Goal: Information Seeking & Learning: Learn about a topic

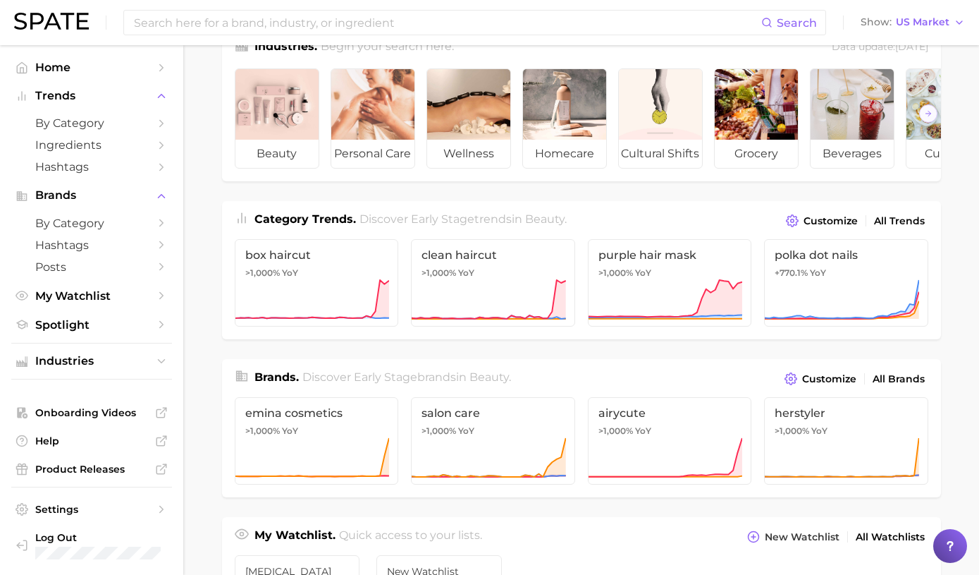
scroll to position [141, 0]
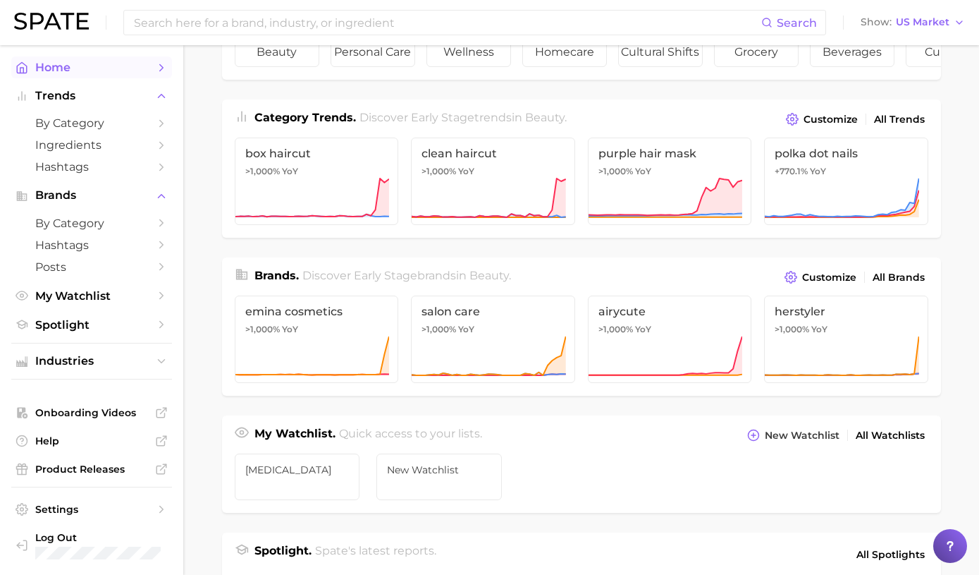
click at [47, 61] on span "Home" at bounding box center [91, 67] width 113 height 13
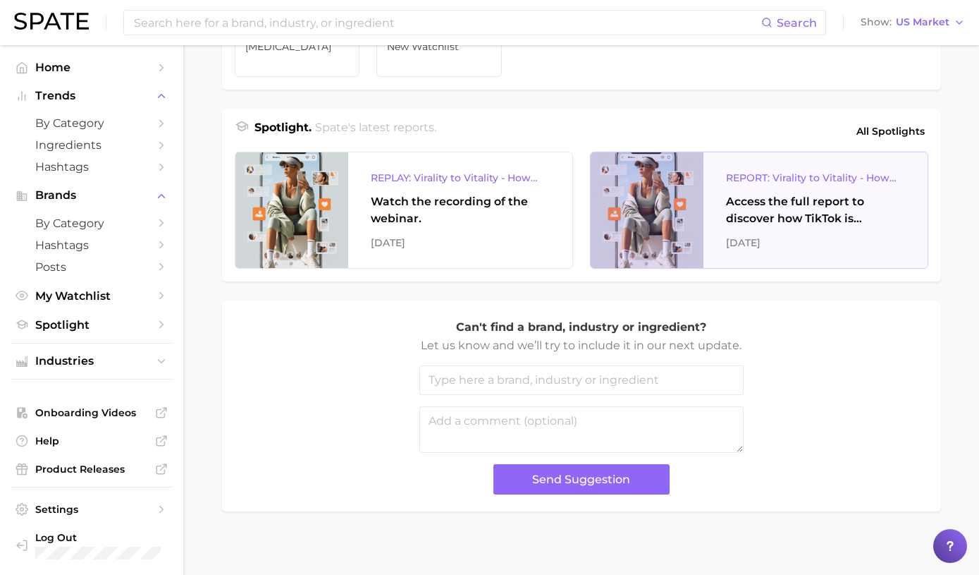
click at [823, 175] on div "REPORT: Virality to Vitality - How TikTok is Driving Wellness Discovery Access …" at bounding box center [816, 210] width 224 height 116
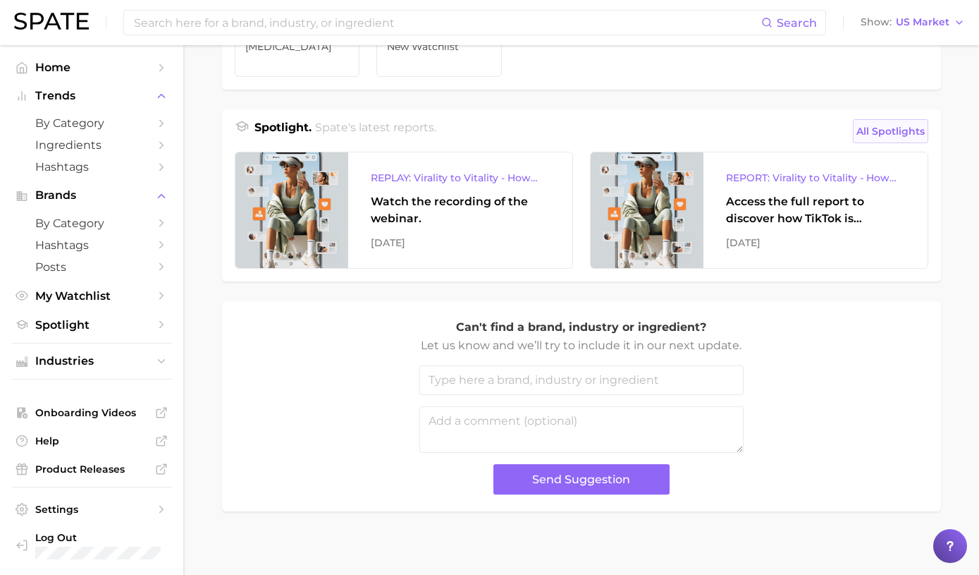
click at [861, 137] on span "All Spotlights" at bounding box center [891, 131] width 68 height 17
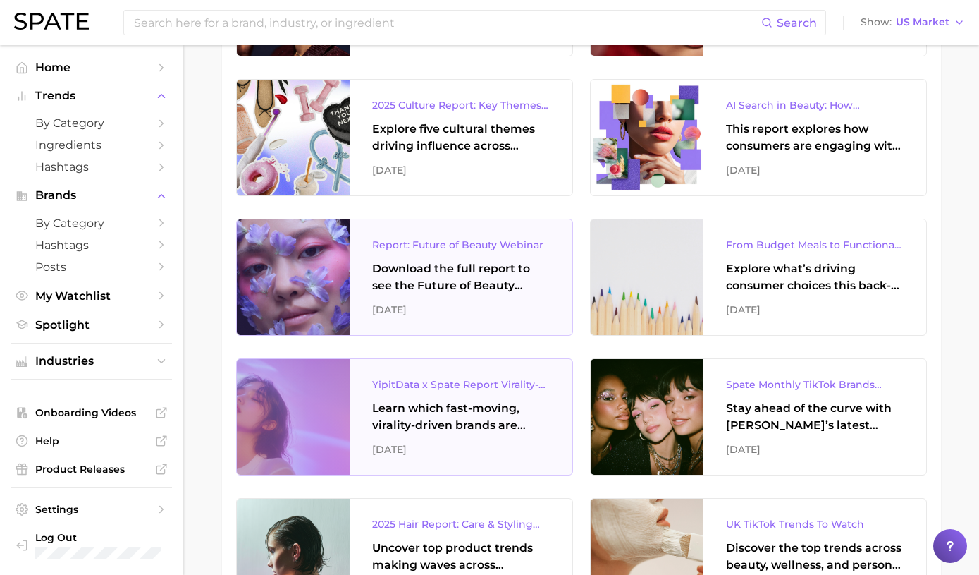
scroll to position [493, 0]
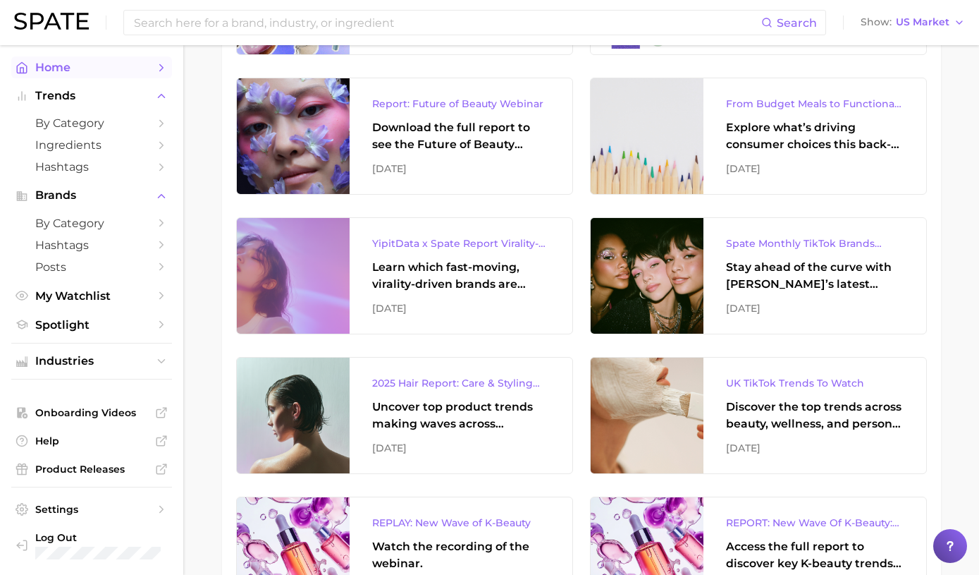
click at [67, 73] on span "Home" at bounding box center [91, 67] width 113 height 13
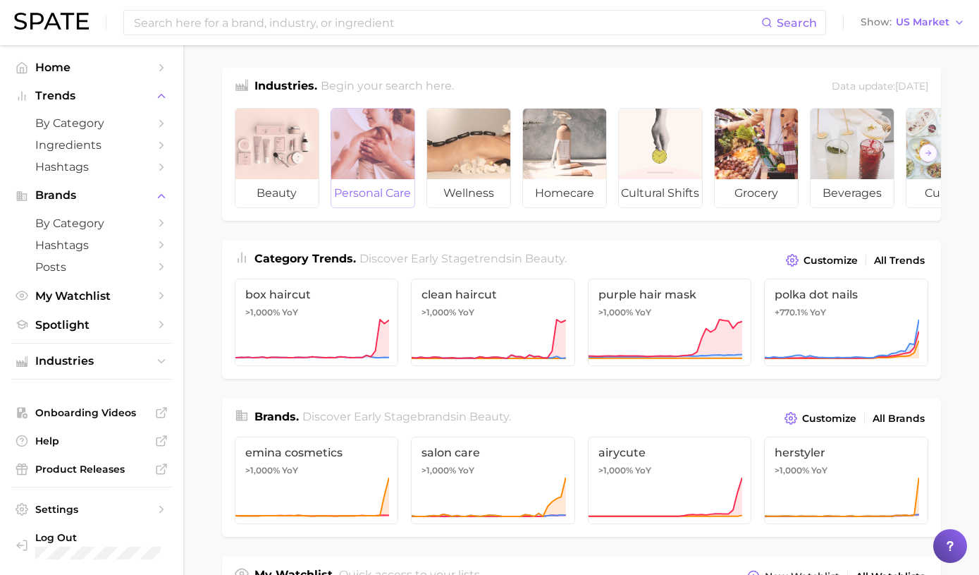
click at [391, 166] on div at bounding box center [372, 144] width 83 height 70
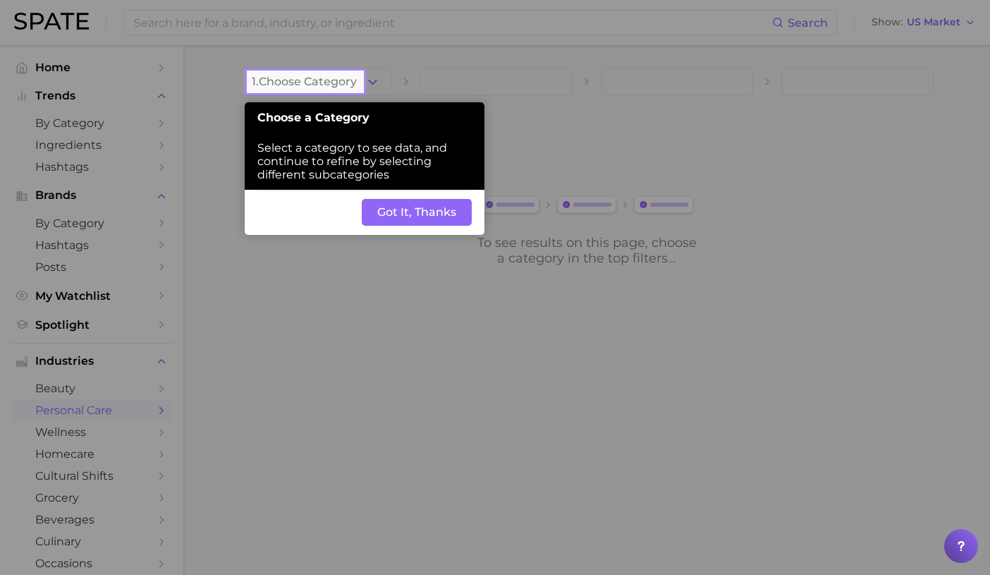
click at [386, 210] on button "Got It, Thanks" at bounding box center [417, 212] width 110 height 27
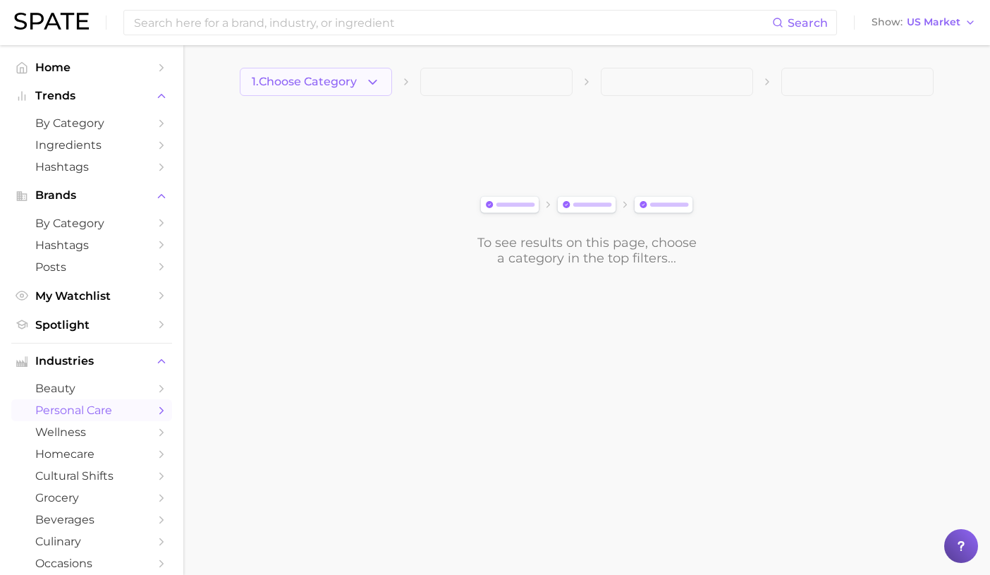
click at [315, 82] on span "1. Choose Category" at bounding box center [304, 81] width 105 height 13
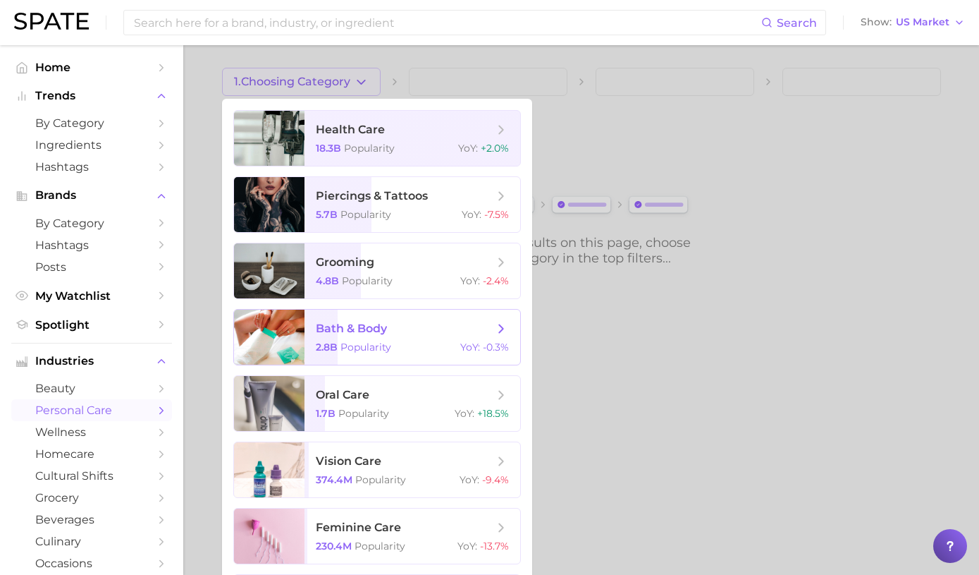
click at [435, 327] on span "bath & body" at bounding box center [405, 329] width 178 height 16
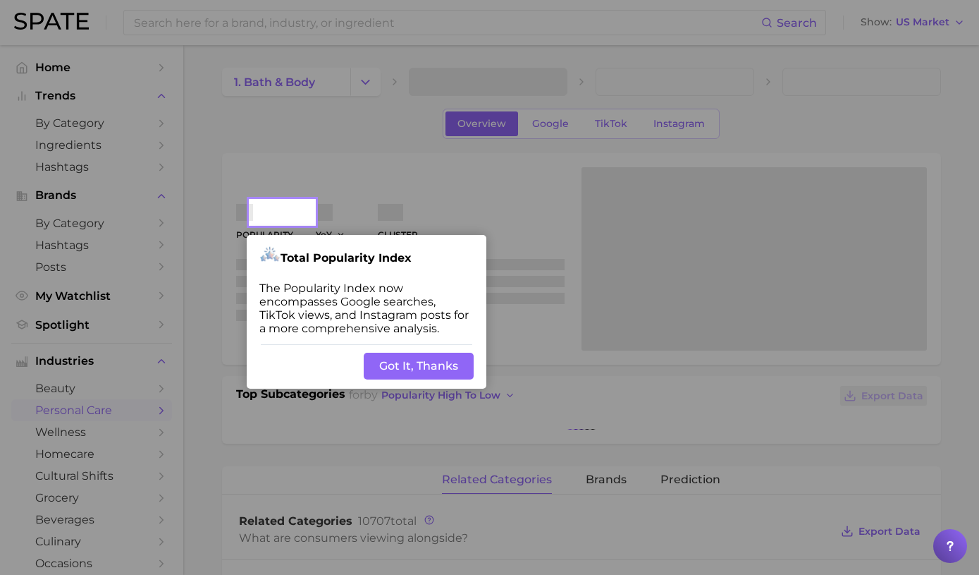
click at [430, 357] on button "Got It, Thanks" at bounding box center [419, 365] width 110 height 27
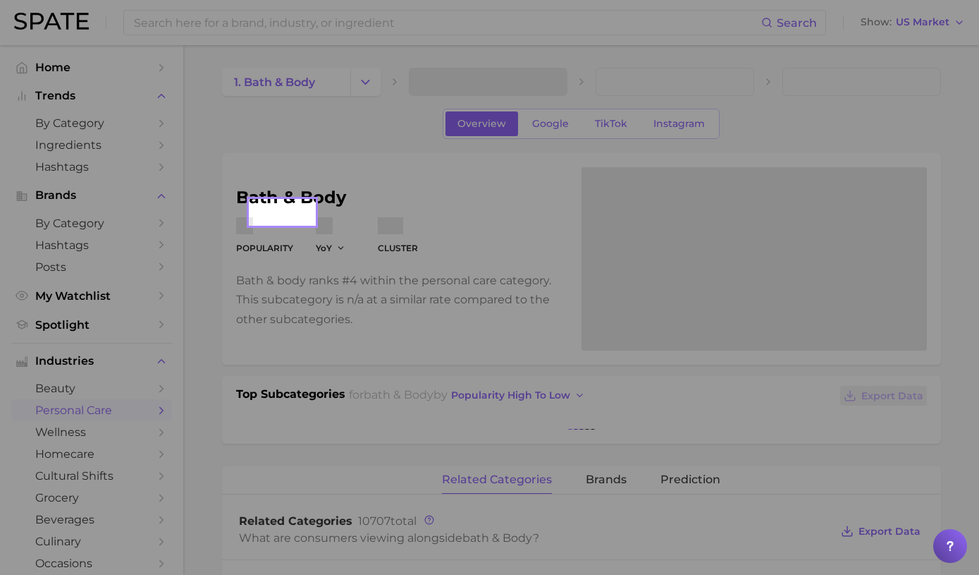
click at [430, 362] on div "bath & body Popularity YoY cluster Bath & body ranks #4 within the personal car…" at bounding box center [581, 258] width 719 height 211
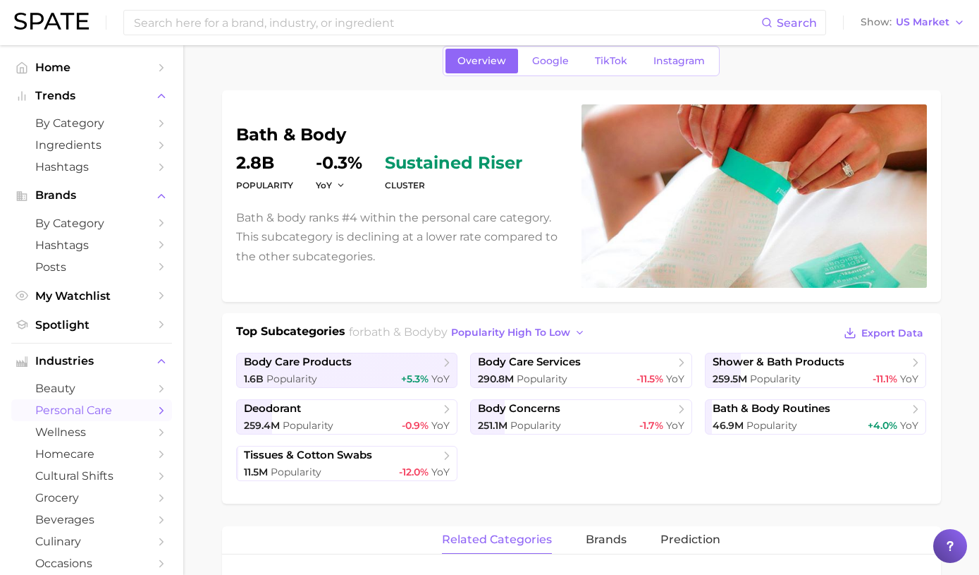
scroll to position [141, 0]
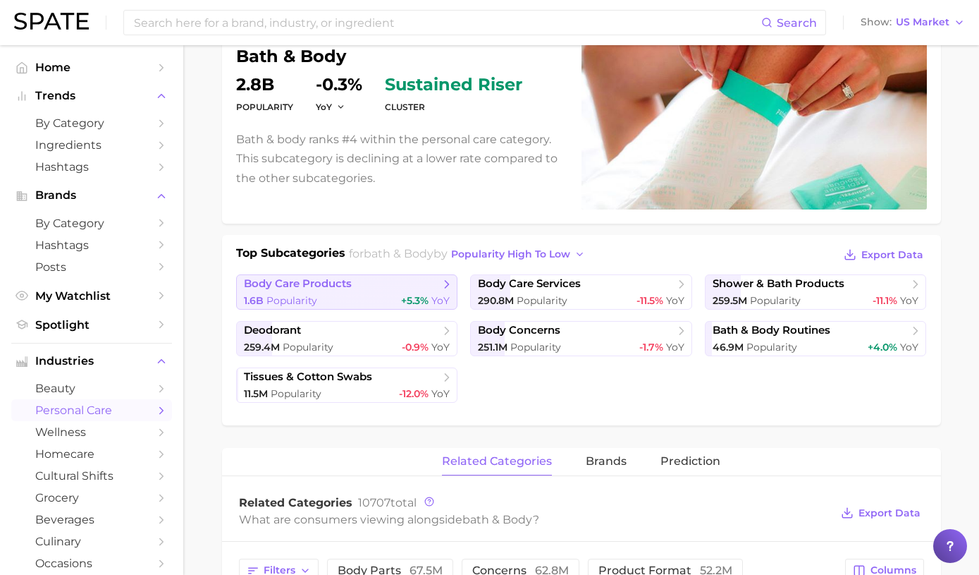
click at [352, 290] on span "body care products" at bounding box center [298, 283] width 108 height 13
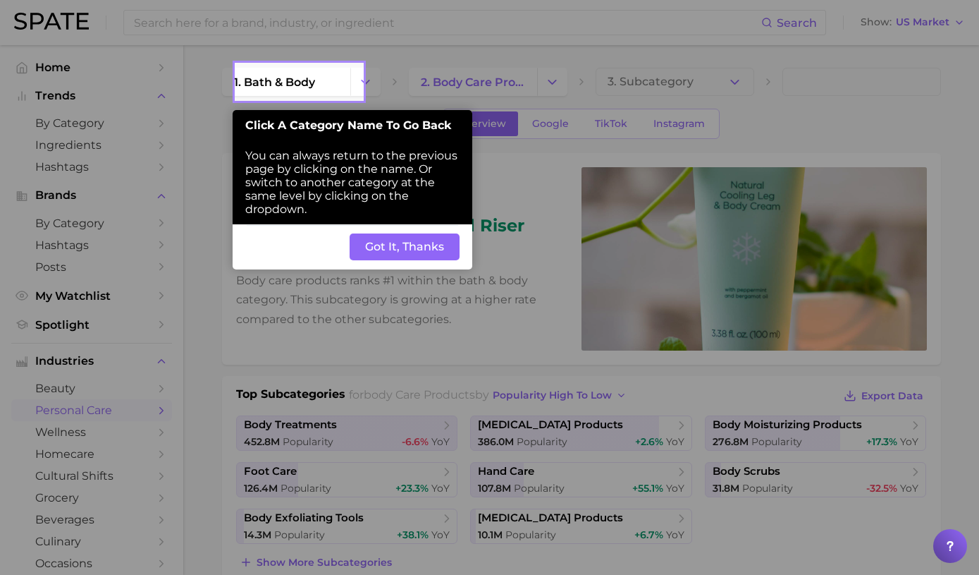
click at [399, 242] on button "Got It, Thanks" at bounding box center [405, 246] width 110 height 27
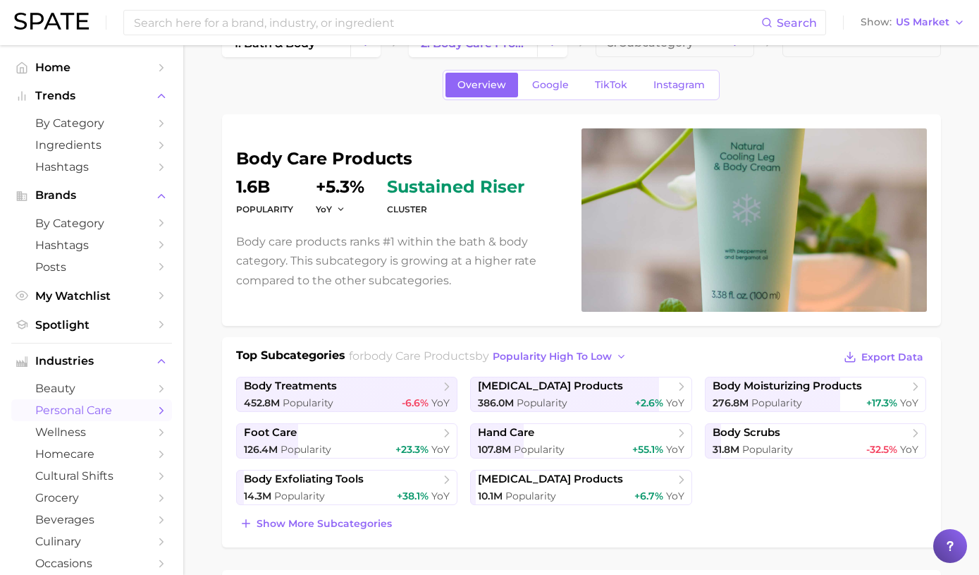
scroll to position [70, 0]
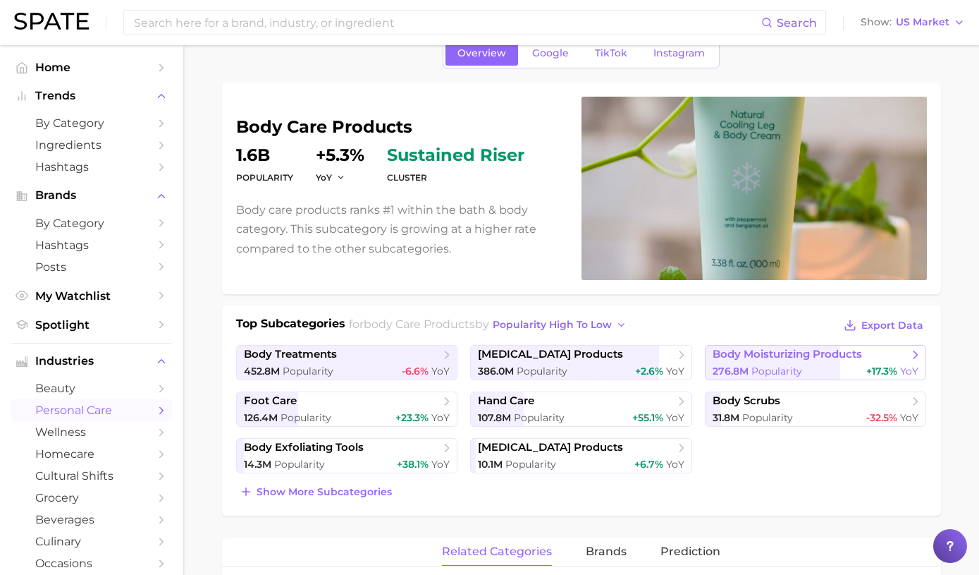
click at [782, 365] on span "Popularity" at bounding box center [777, 370] width 51 height 13
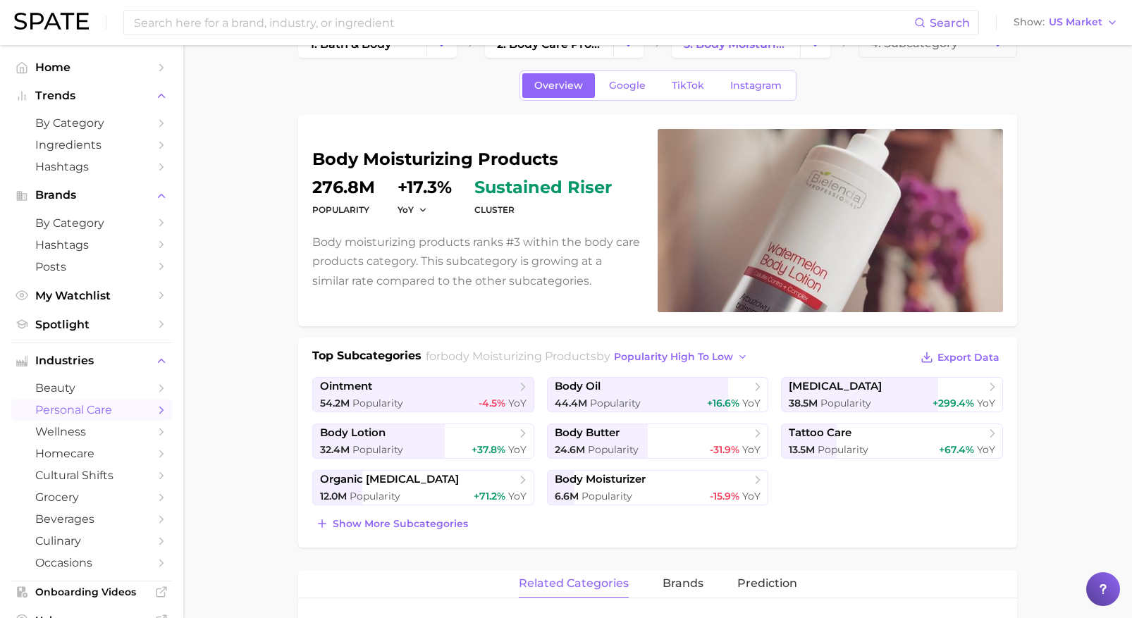
scroll to position [70, 0]
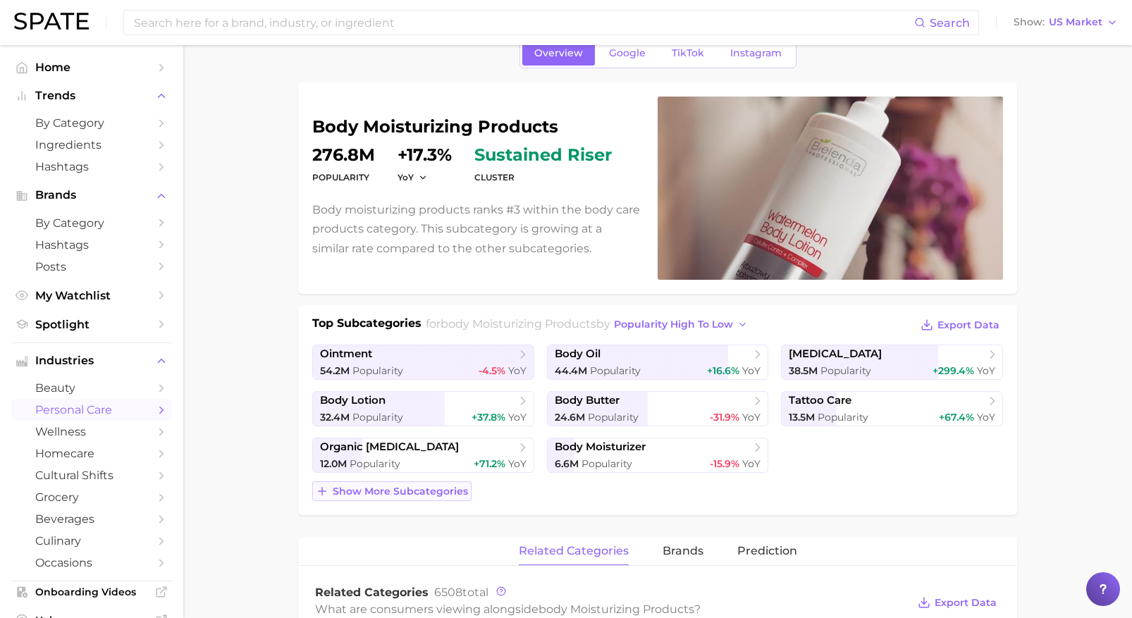
click at [368, 492] on span "Show more subcategories" at bounding box center [400, 492] width 135 height 12
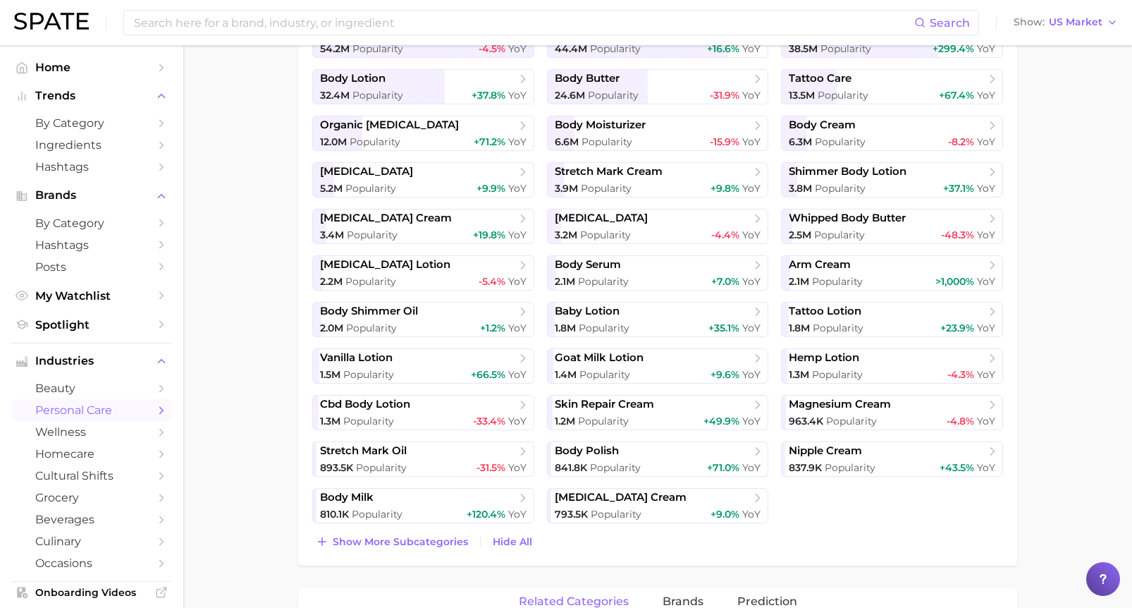
scroll to position [423, 0]
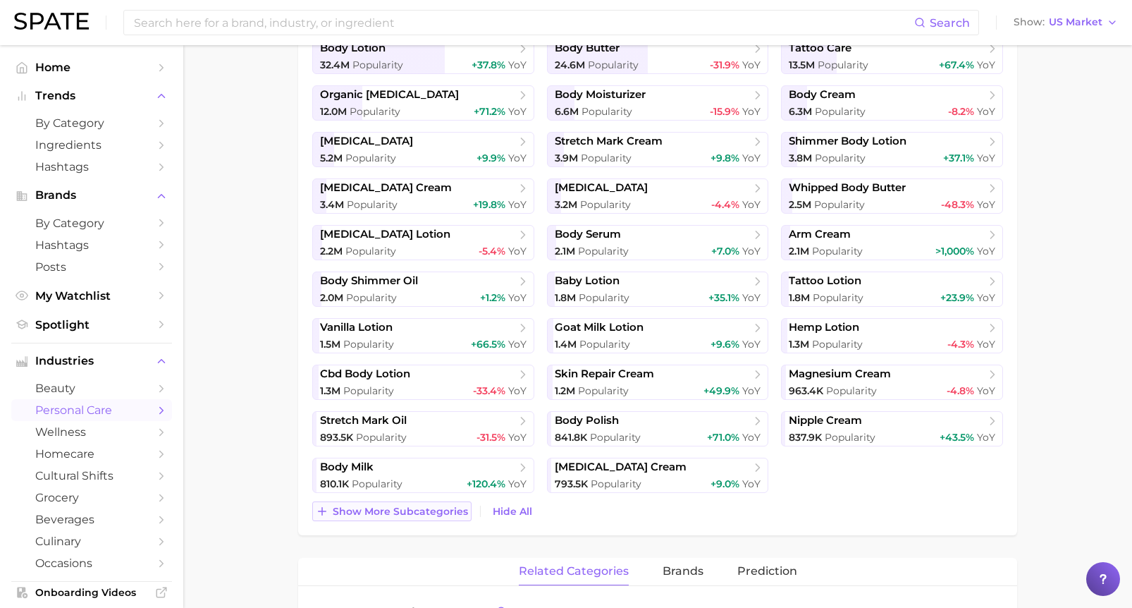
click at [367, 505] on span "Show more subcategories" at bounding box center [400, 511] width 135 height 12
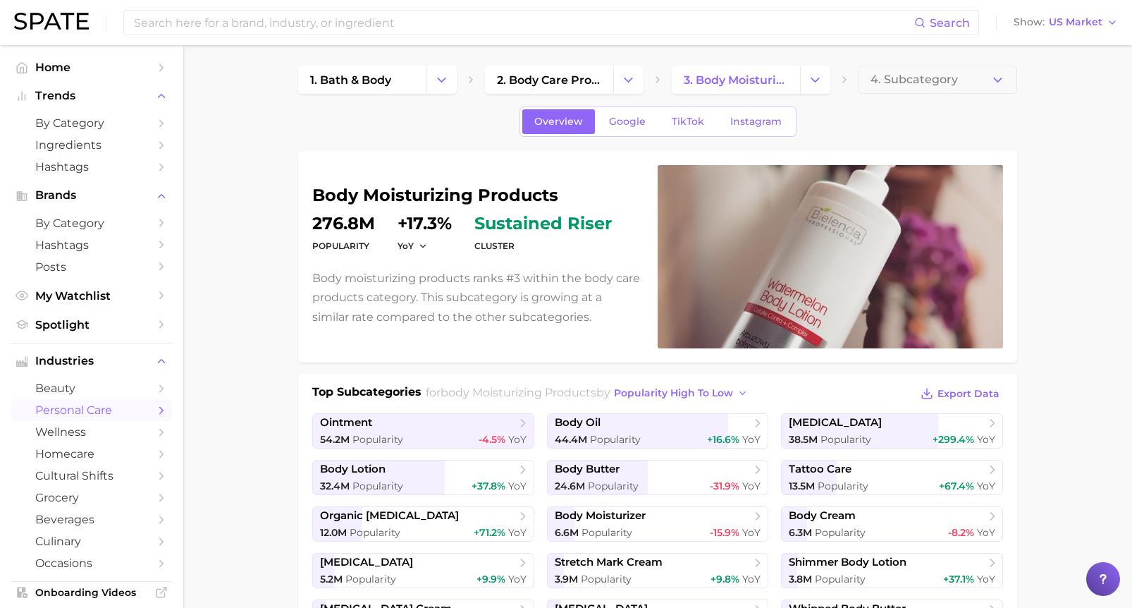
scroll to position [0, 0]
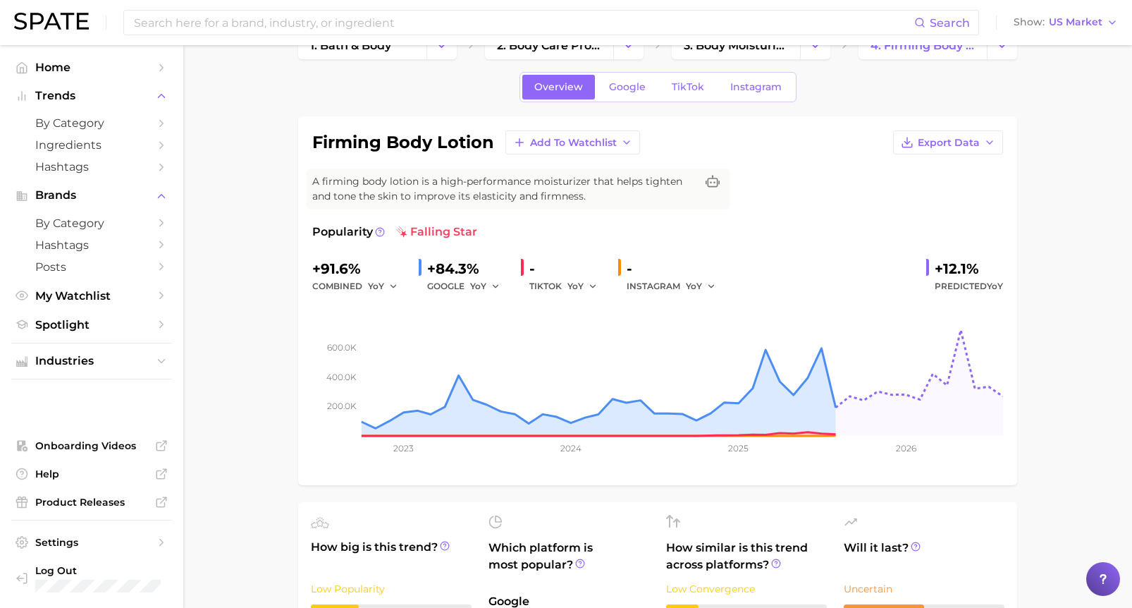
scroll to position [70, 0]
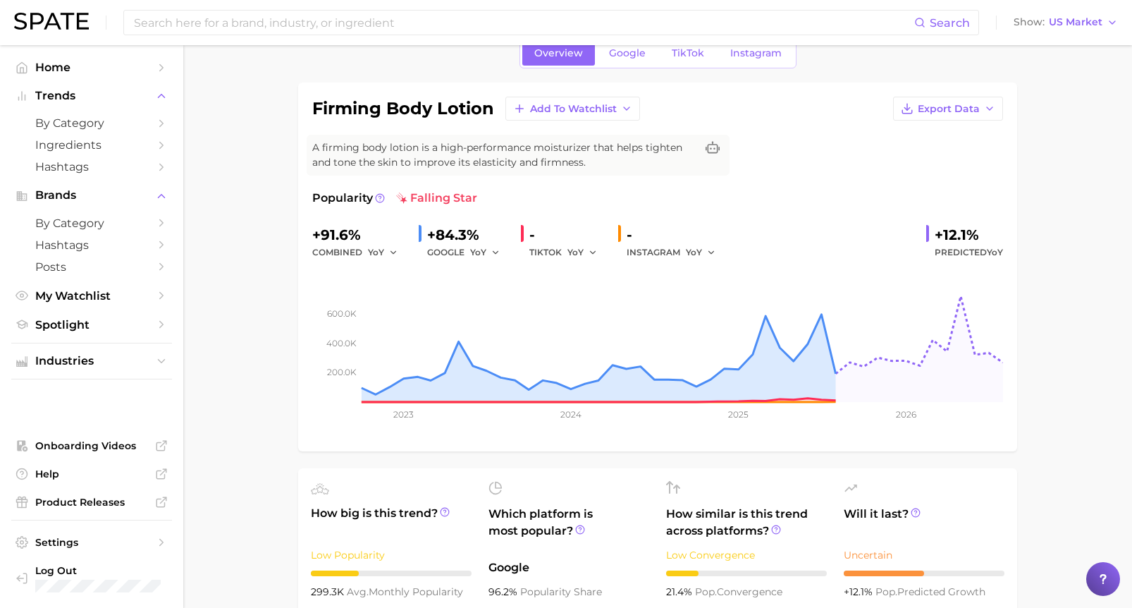
click at [693, 54] on span "TikTok" at bounding box center [688, 53] width 32 height 12
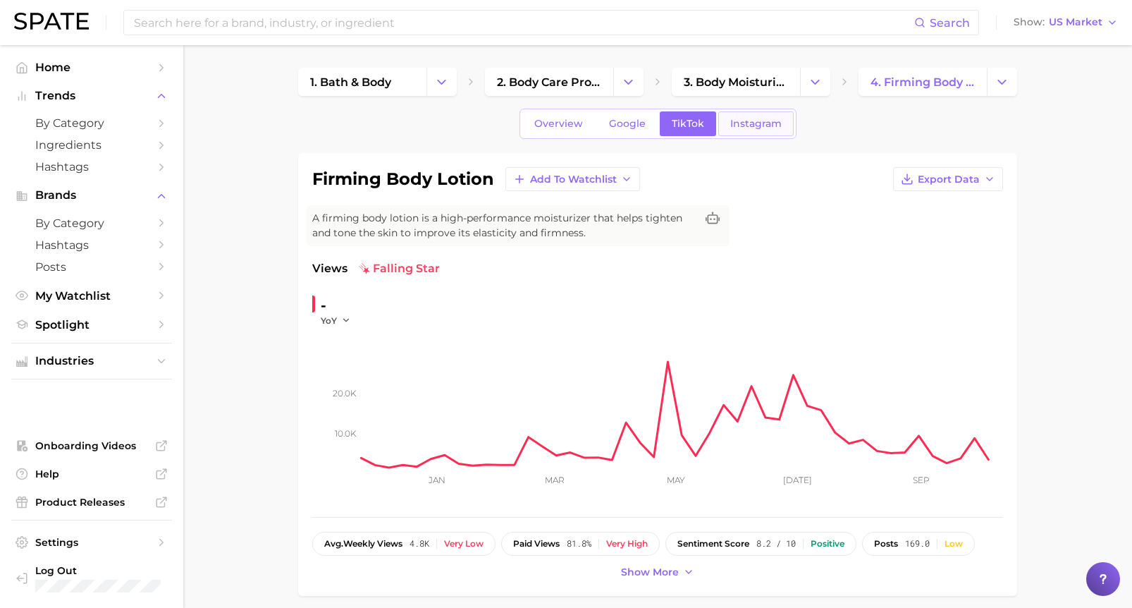
click at [771, 118] on span "Instagram" at bounding box center [755, 124] width 51 height 12
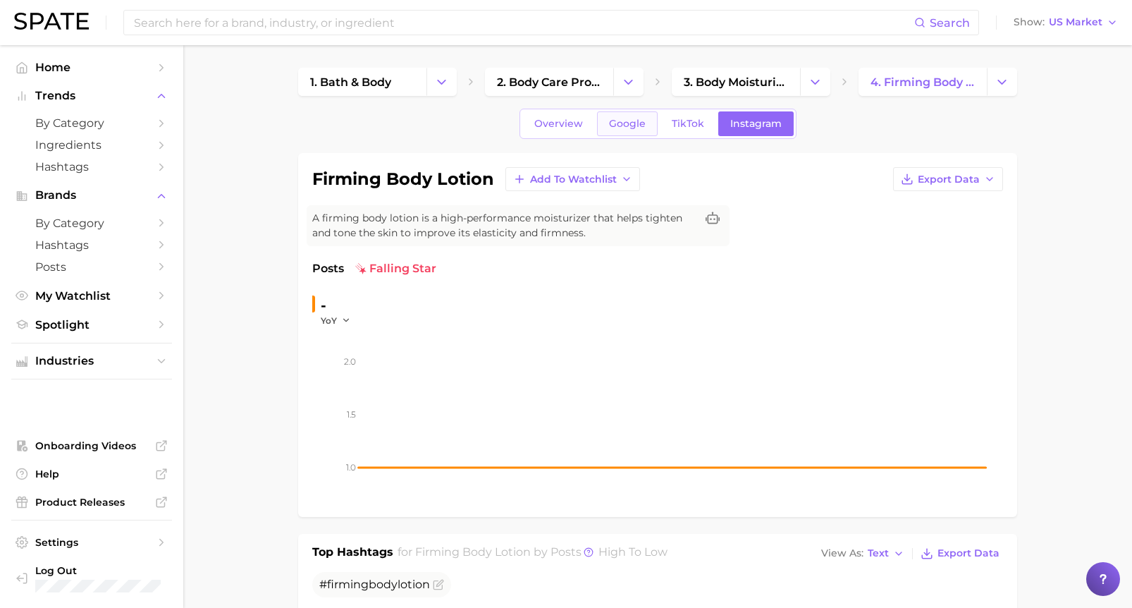
click at [637, 119] on span "Google" at bounding box center [627, 124] width 37 height 12
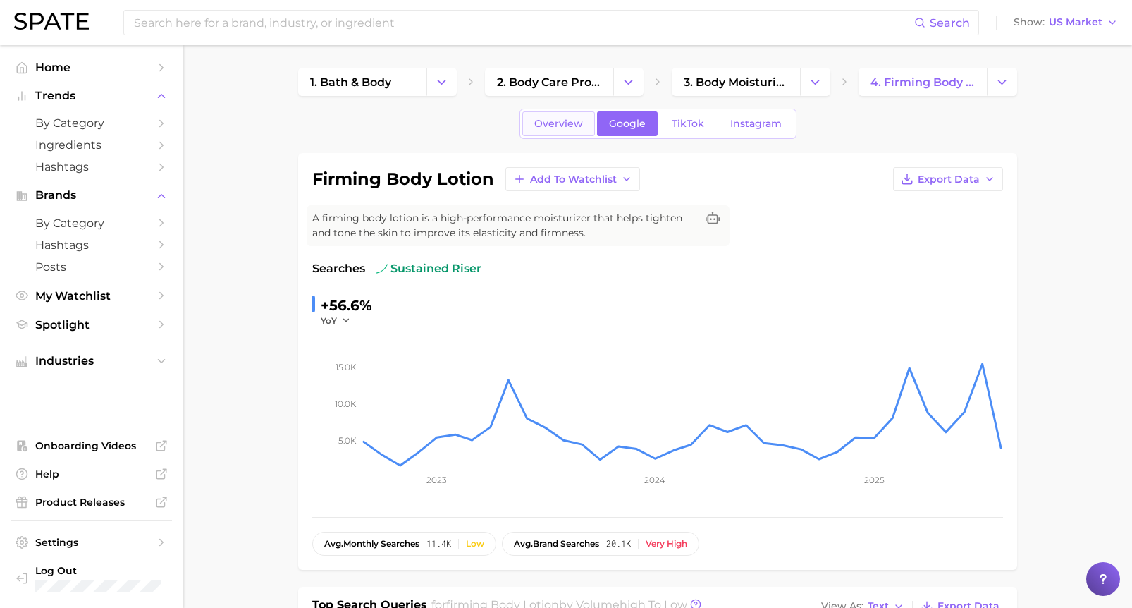
click at [569, 125] on span "Overview" at bounding box center [558, 124] width 49 height 12
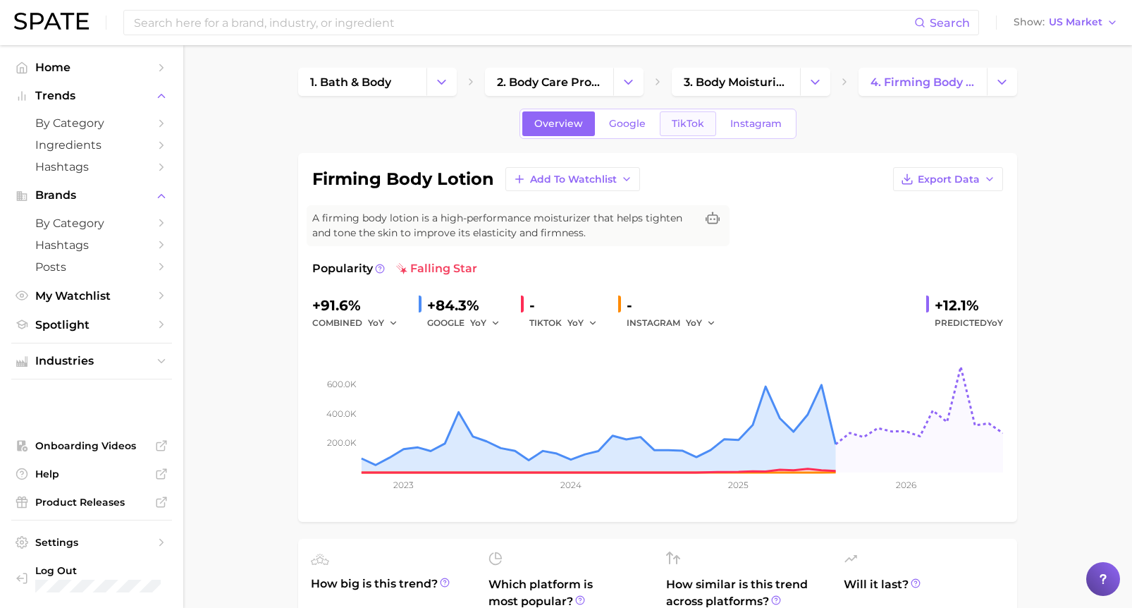
click at [703, 121] on link "TikTok" at bounding box center [688, 123] width 56 height 25
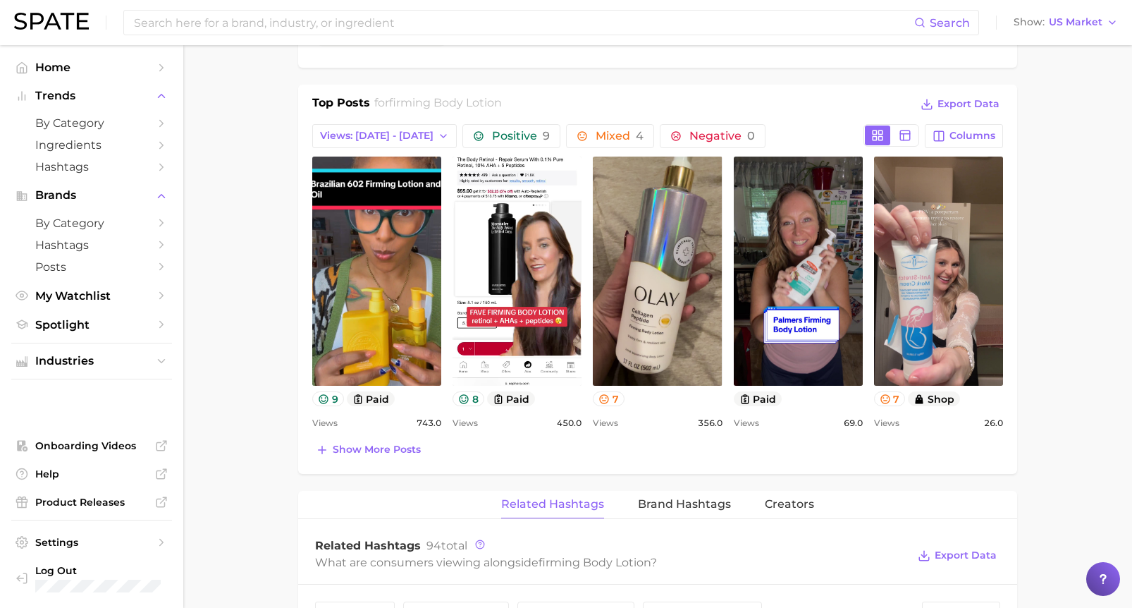
scroll to position [634, 0]
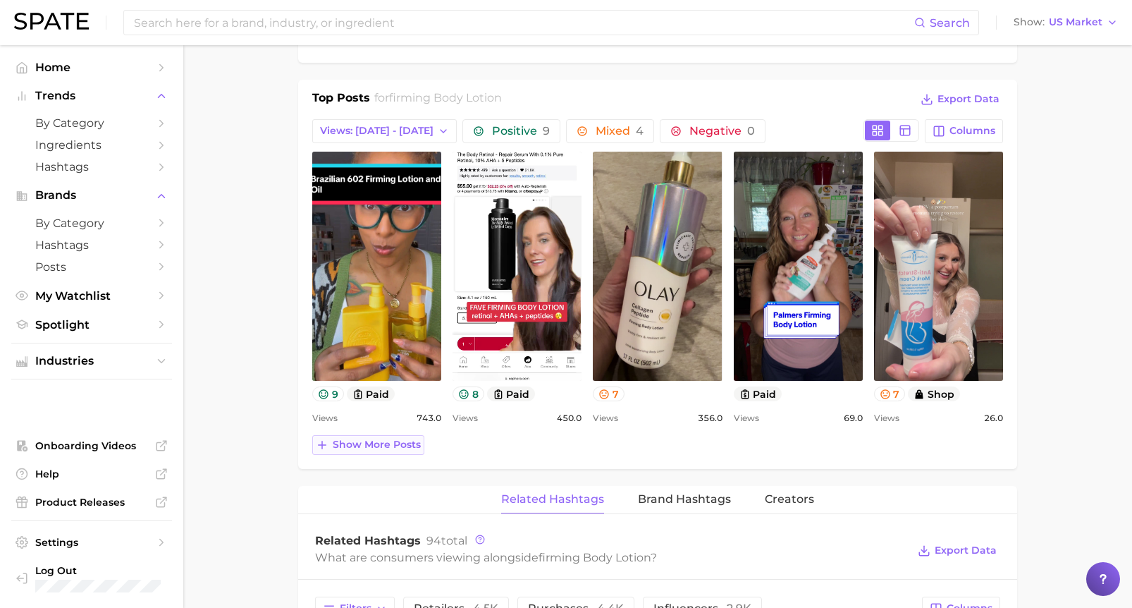
click at [398, 443] on span "Show more posts" at bounding box center [377, 445] width 88 height 12
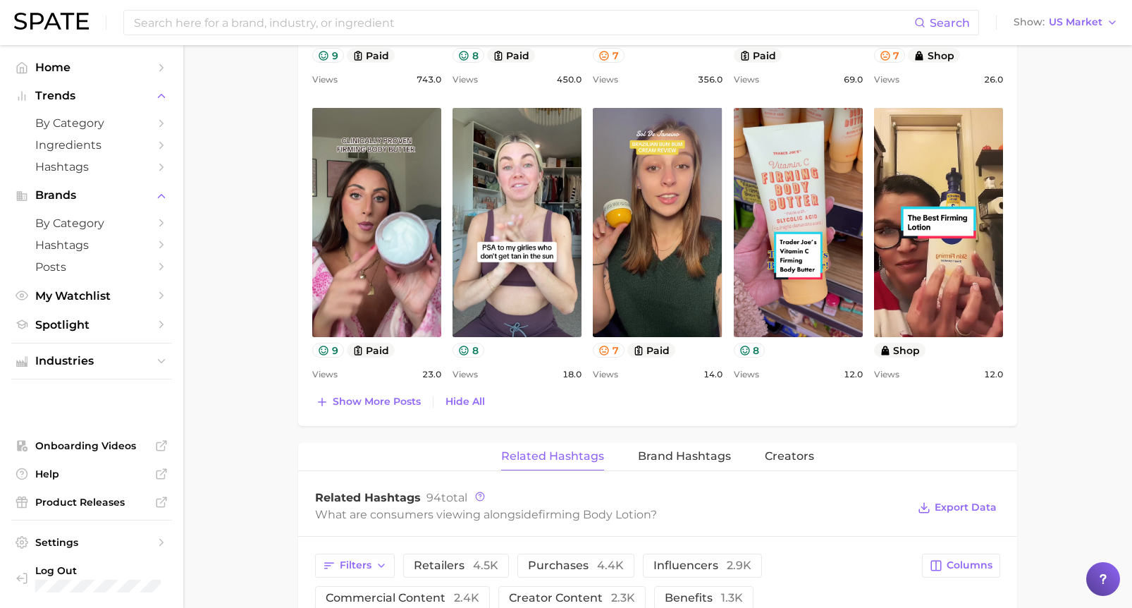
scroll to position [987, 0]
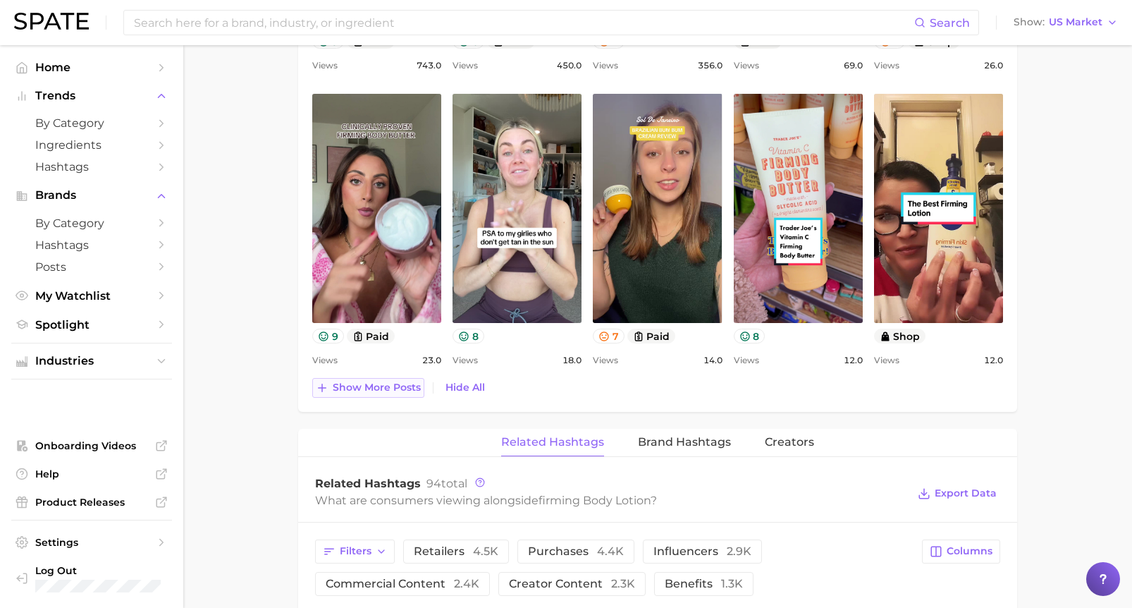
click at [351, 388] on span "Show more posts" at bounding box center [377, 387] width 88 height 12
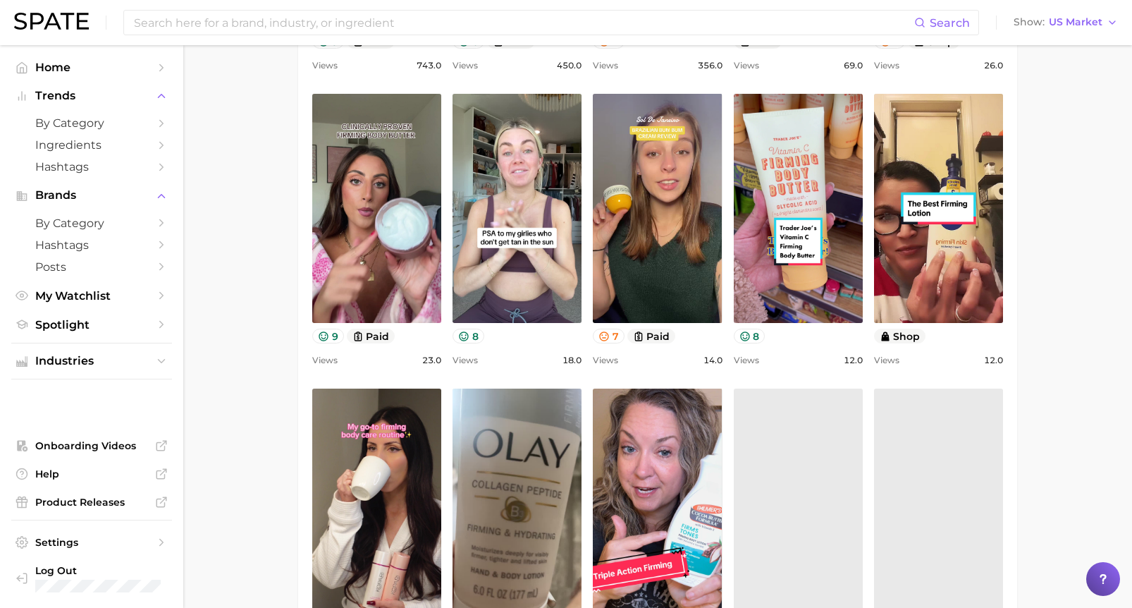
scroll to position [0, 0]
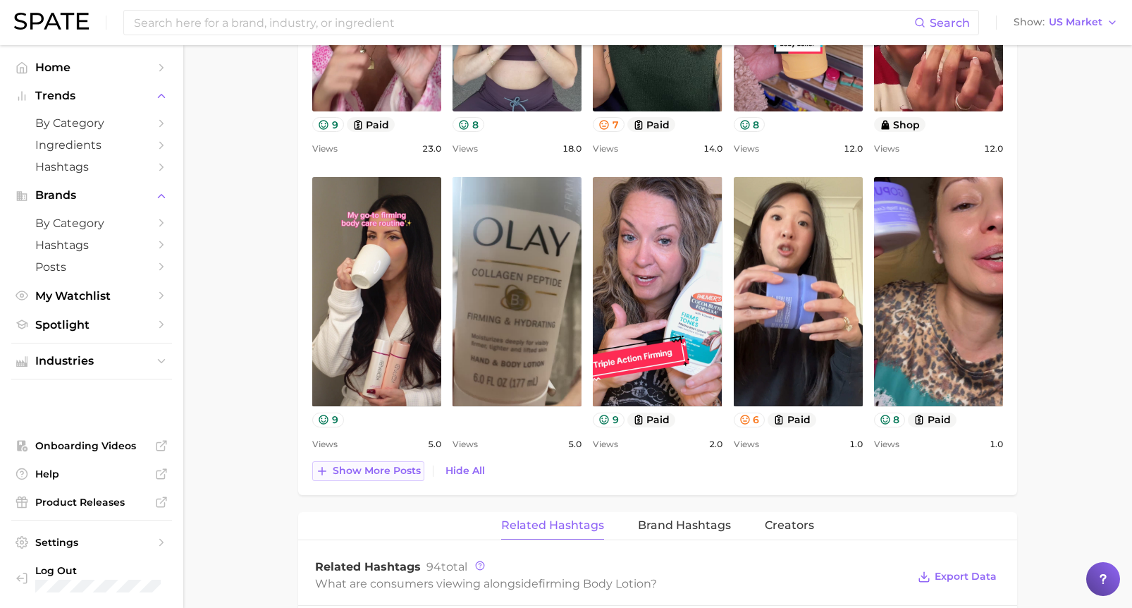
click at [370, 468] on span "Show more posts" at bounding box center [377, 471] width 88 height 12
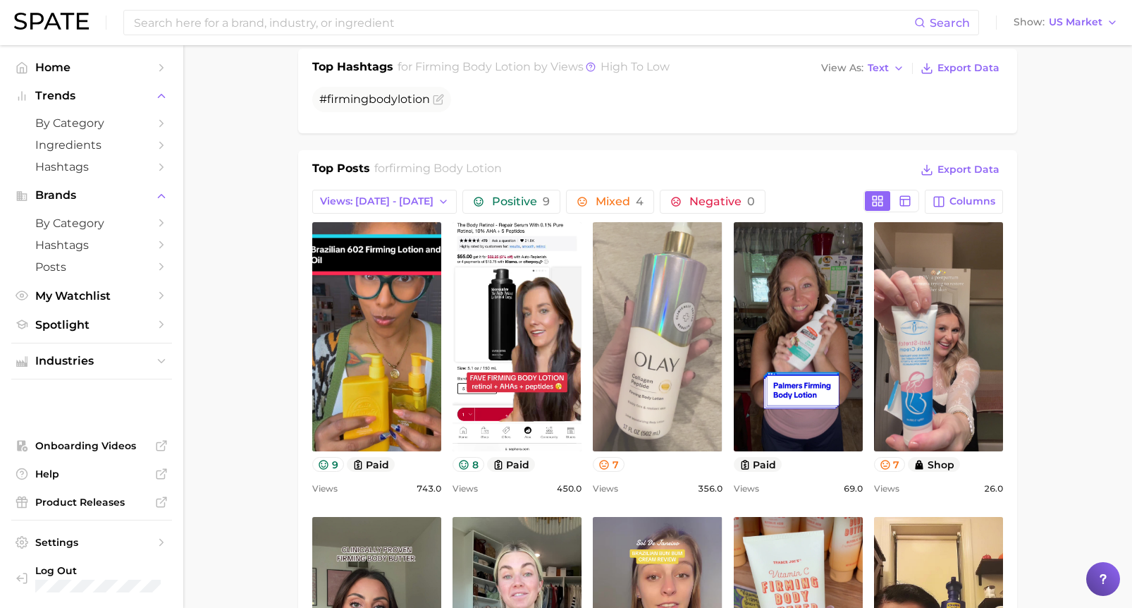
click at [654, 355] on link "view post on TikTok" at bounding box center [657, 336] width 129 height 229
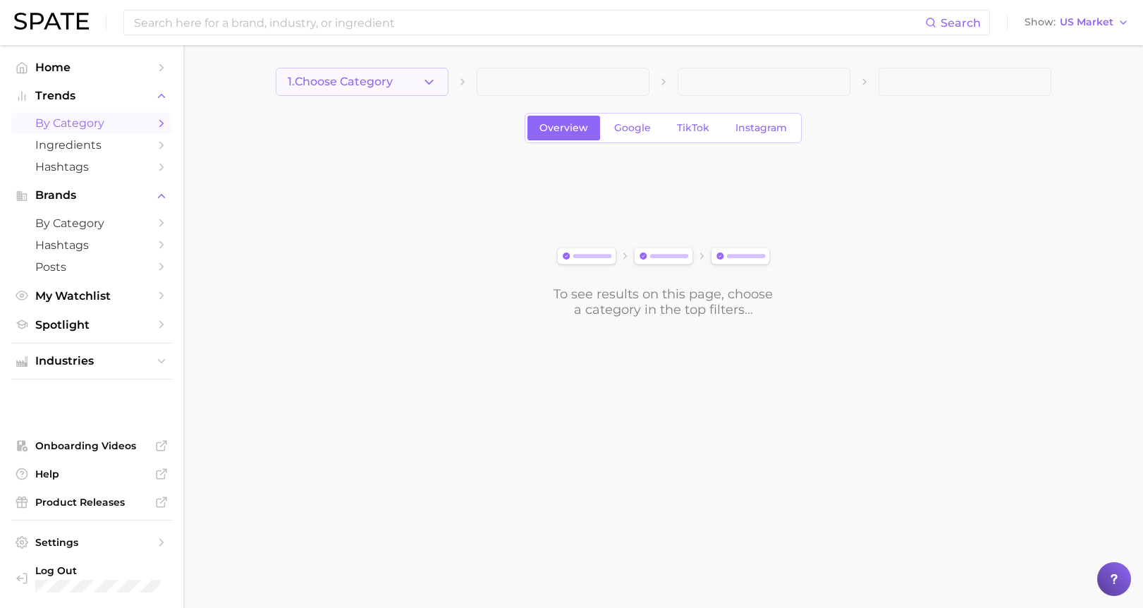
click at [390, 80] on span "1. Choose Category" at bounding box center [340, 81] width 105 height 13
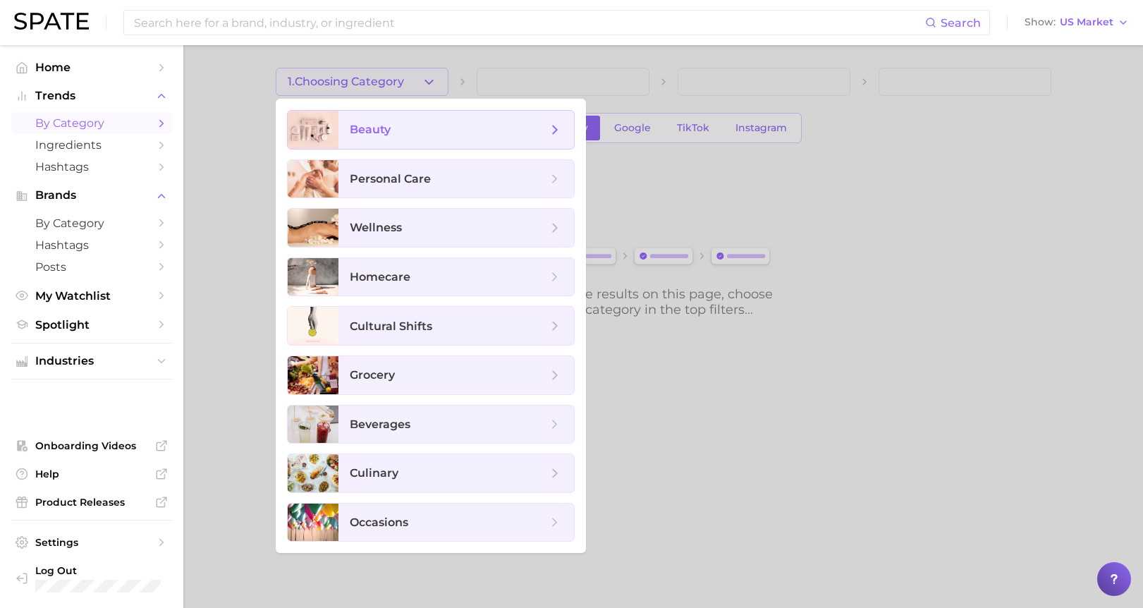
click at [417, 135] on span "beauty" at bounding box center [448, 130] width 197 height 16
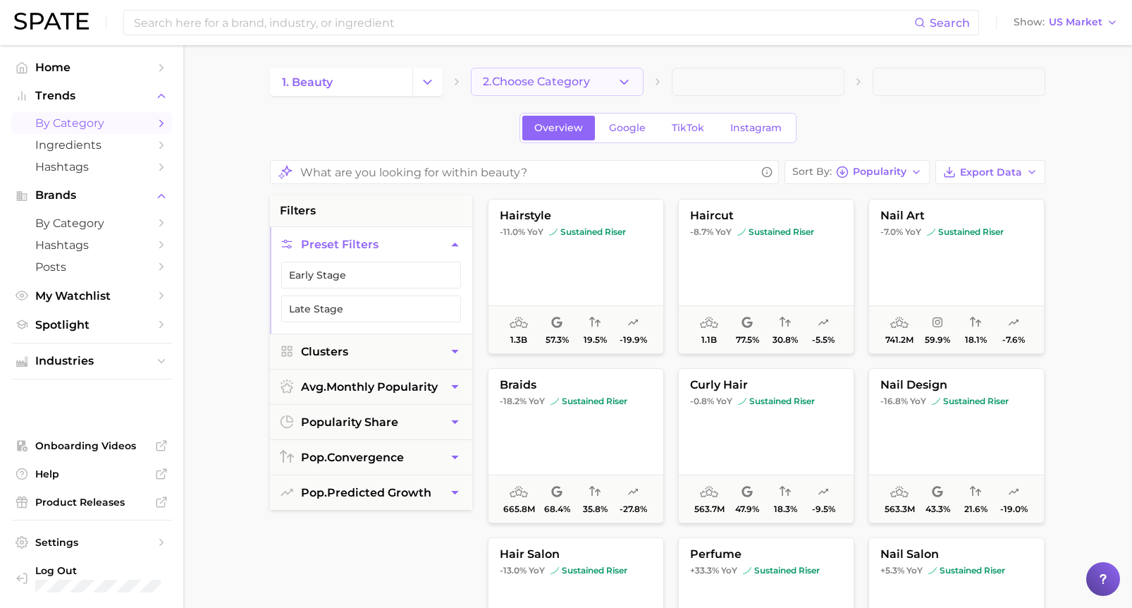
click at [544, 94] on button "2. Choose Category" at bounding box center [557, 82] width 173 height 28
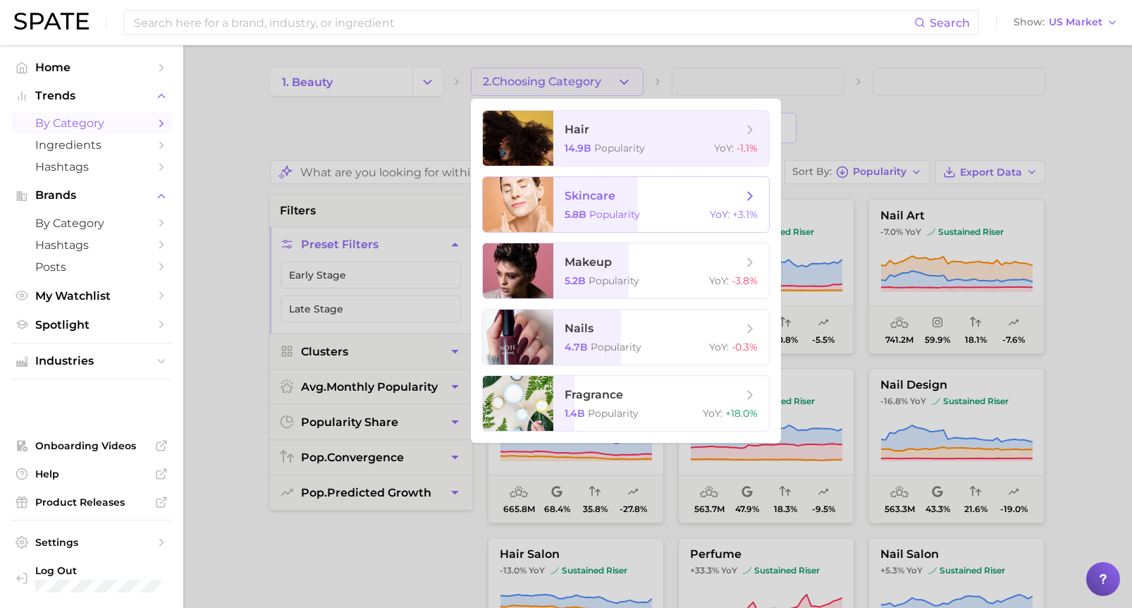
click at [550, 199] on div at bounding box center [518, 204] width 70 height 55
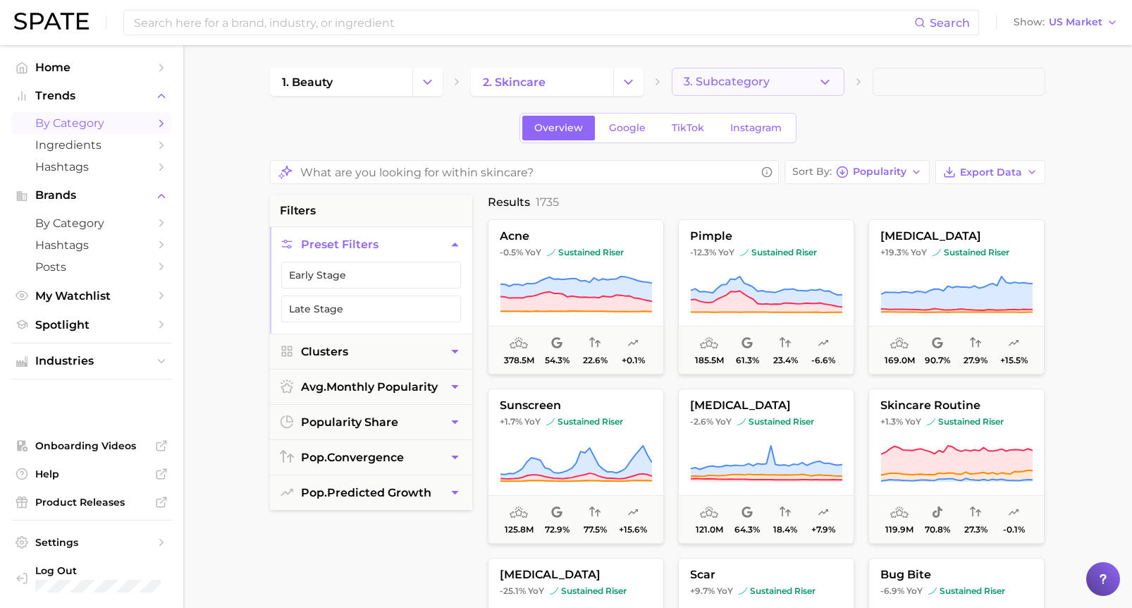
click at [783, 71] on button "3. Subcategory" at bounding box center [758, 82] width 173 height 28
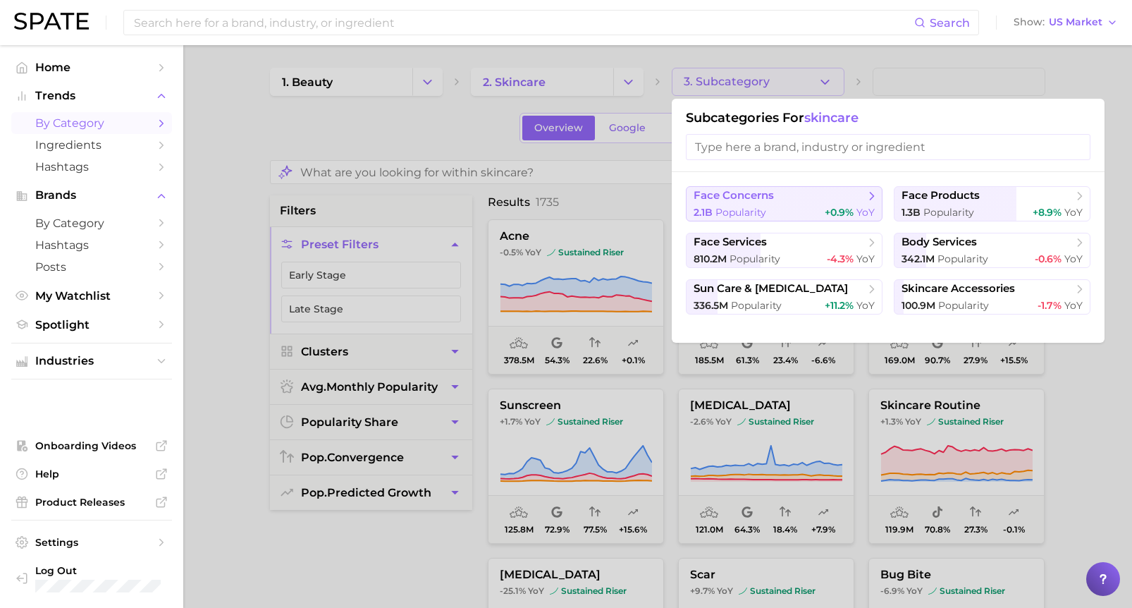
click at [851, 206] on span "+0.9%" at bounding box center [839, 212] width 29 height 13
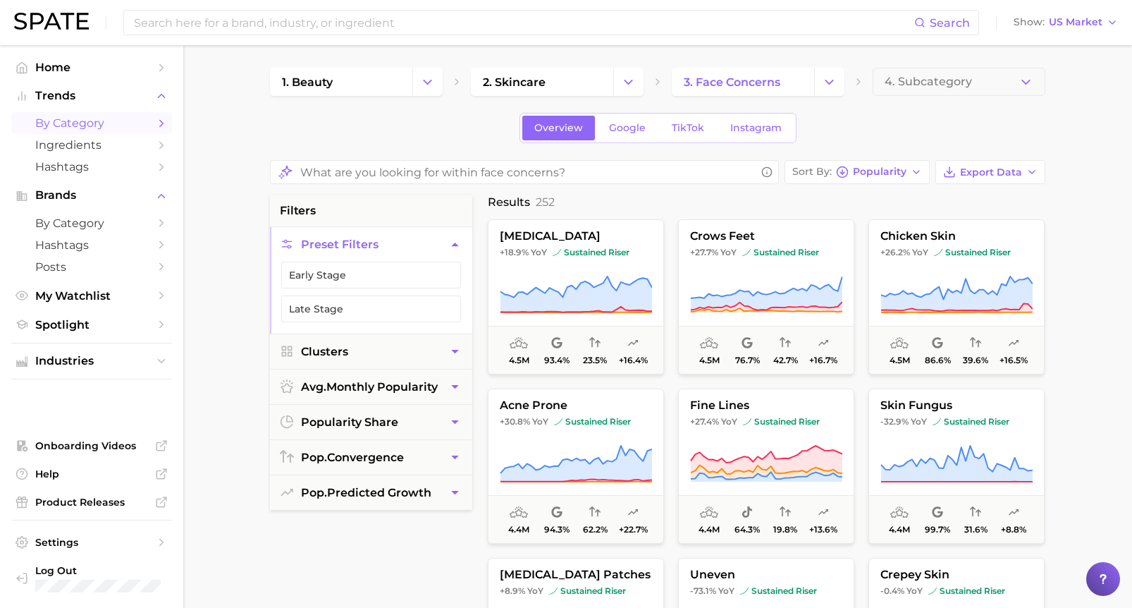
click at [75, 125] on span "by Category" at bounding box center [91, 122] width 113 height 13
click at [100, 119] on span "by Category" at bounding box center [91, 122] width 113 height 13
click at [279, 25] on input at bounding box center [524, 23] width 782 height 24
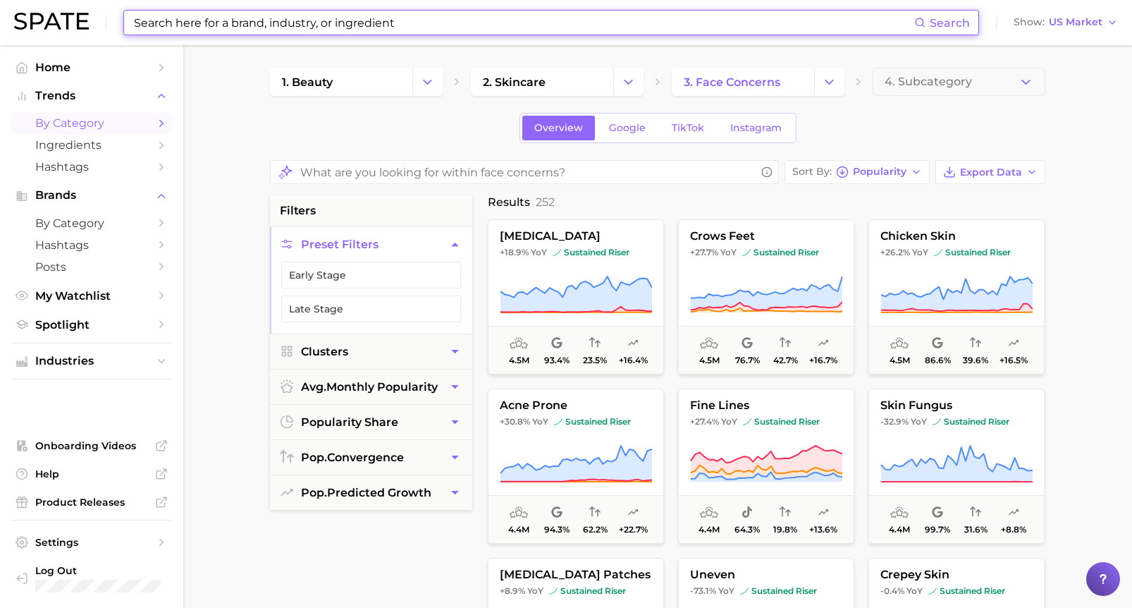
click at [520, 31] on input at bounding box center [524, 23] width 782 height 24
click at [379, 94] on link "1. beauty" at bounding box center [341, 82] width 142 height 28
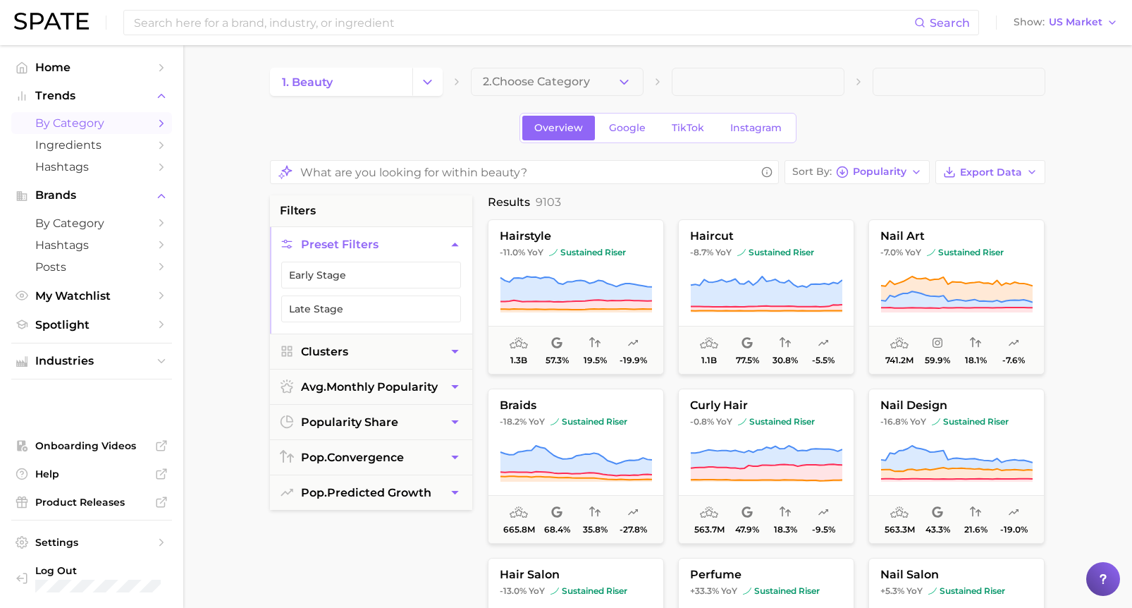
click at [80, 123] on span "by Category" at bounding box center [91, 122] width 113 height 13
click at [156, 125] on icon "Sidebar" at bounding box center [161, 123] width 13 height 13
click at [256, 166] on main "1. beauty 2. Choose Category Overview Google TikTok Instagram Sort By Popularit…" at bounding box center [657, 592] width 949 height 1094
click at [522, 78] on span "2. Choose Category" at bounding box center [536, 81] width 107 height 13
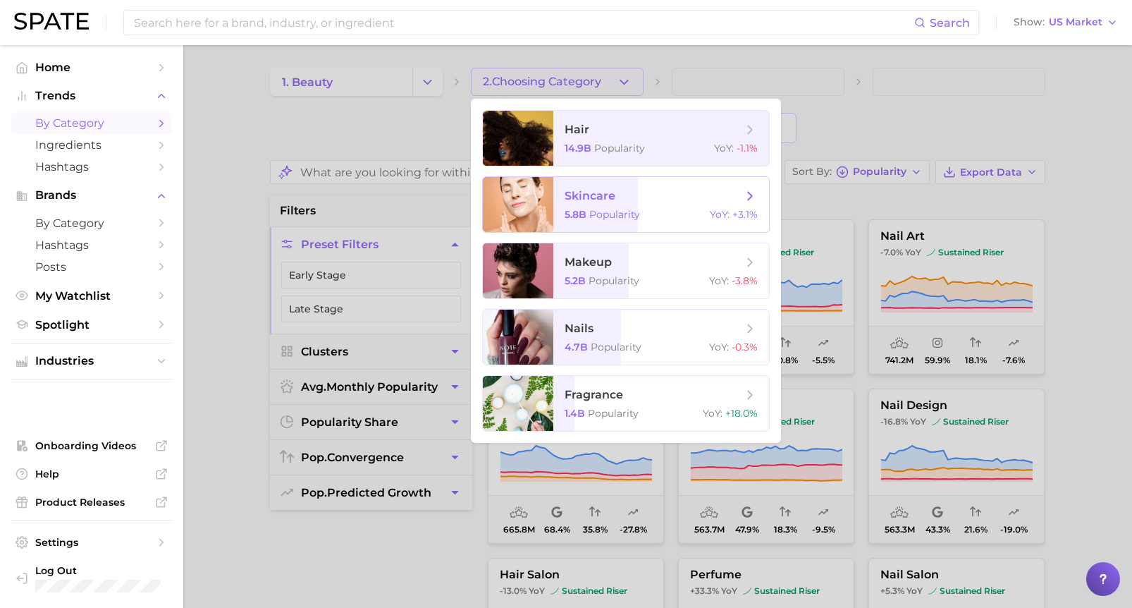
click at [600, 195] on span "skincare" at bounding box center [590, 195] width 51 height 13
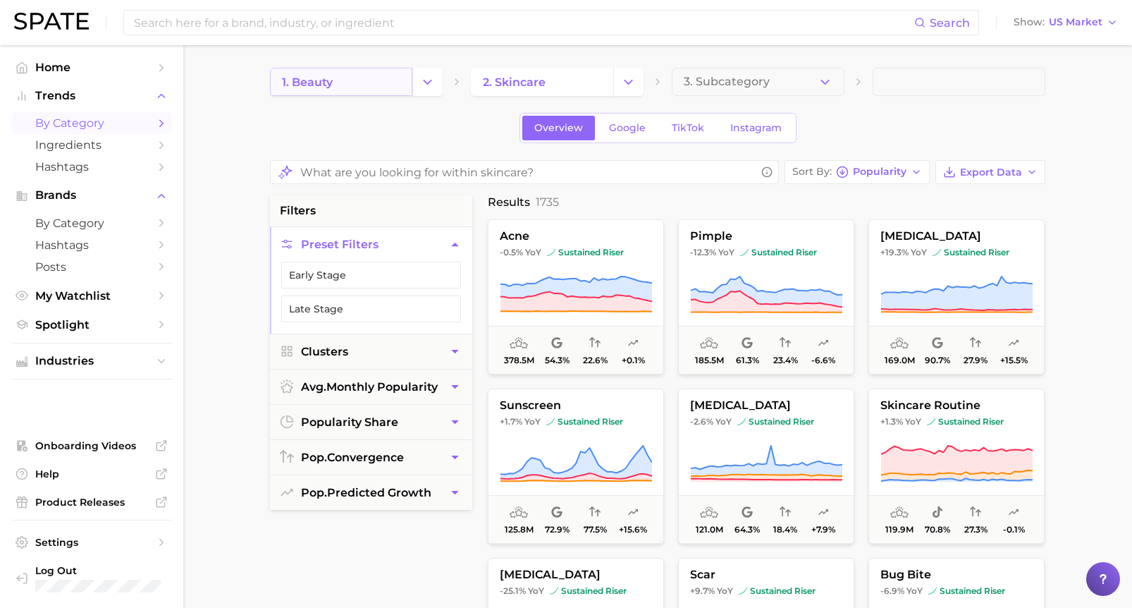
click at [404, 88] on link "1. beauty" at bounding box center [341, 82] width 142 height 28
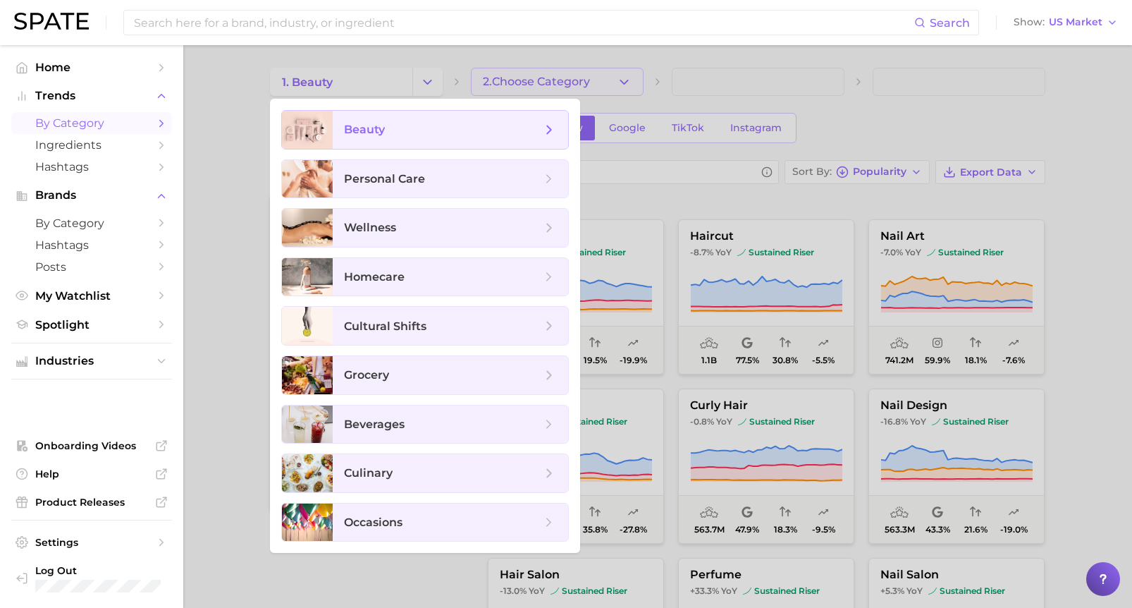
drag, startPoint x: 437, startPoint y: 125, endPoint x: 516, endPoint y: 91, distance: 85.9
click at [439, 125] on span "beauty" at bounding box center [442, 130] width 197 height 16
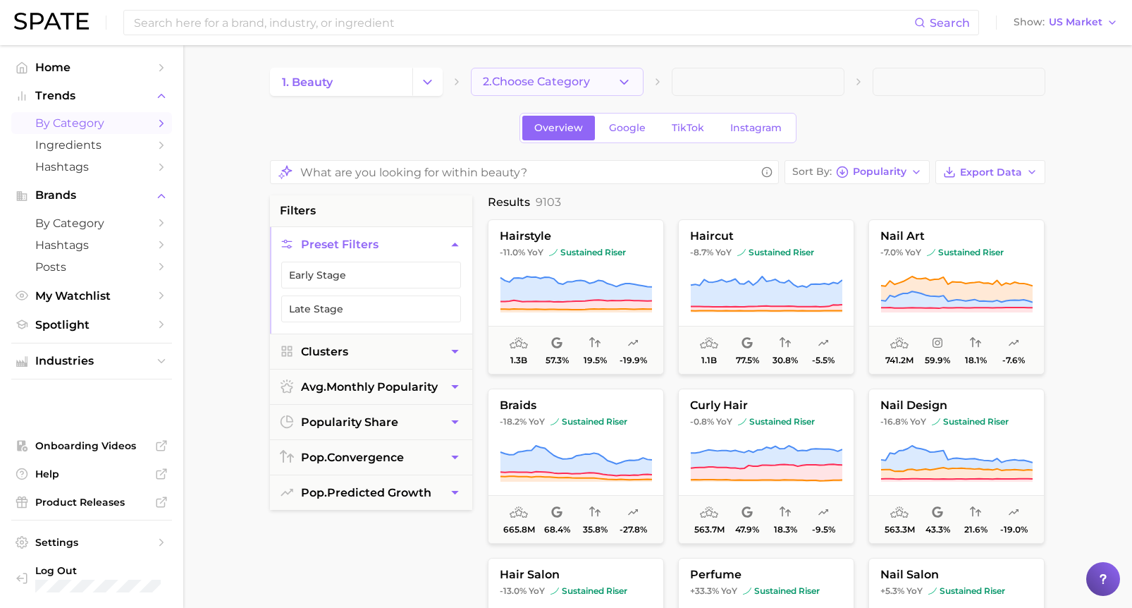
click at [616, 80] on button "2. Choose Category" at bounding box center [557, 82] width 173 height 28
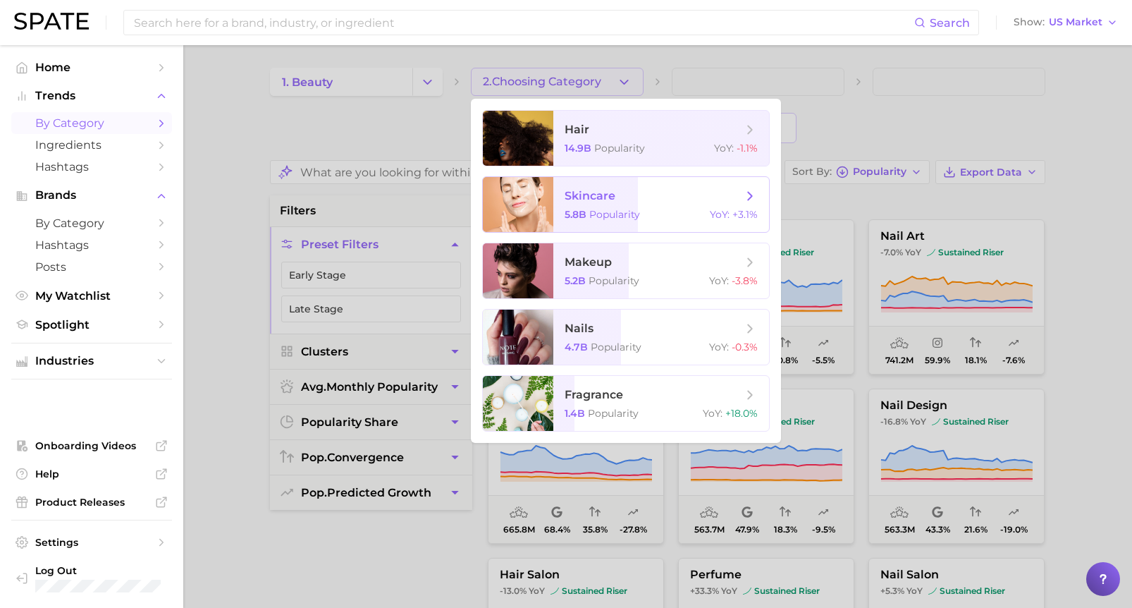
click at [611, 204] on span "skincare 5.8b Popularity YoY : +3.1%" at bounding box center [661, 204] width 216 height 55
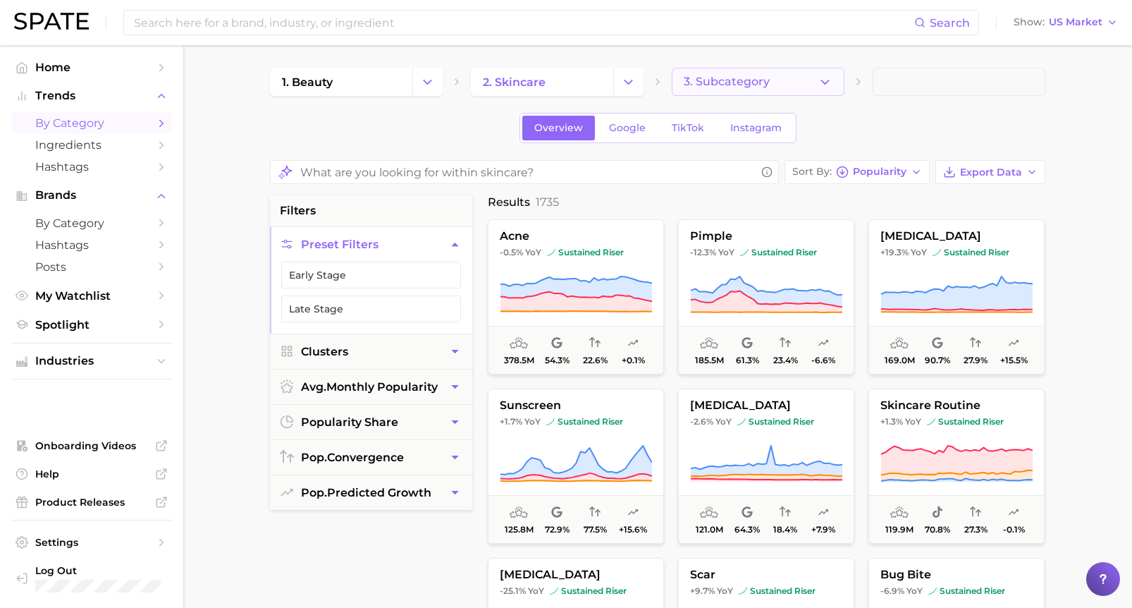
click at [769, 91] on button "3. Subcategory" at bounding box center [758, 82] width 173 height 28
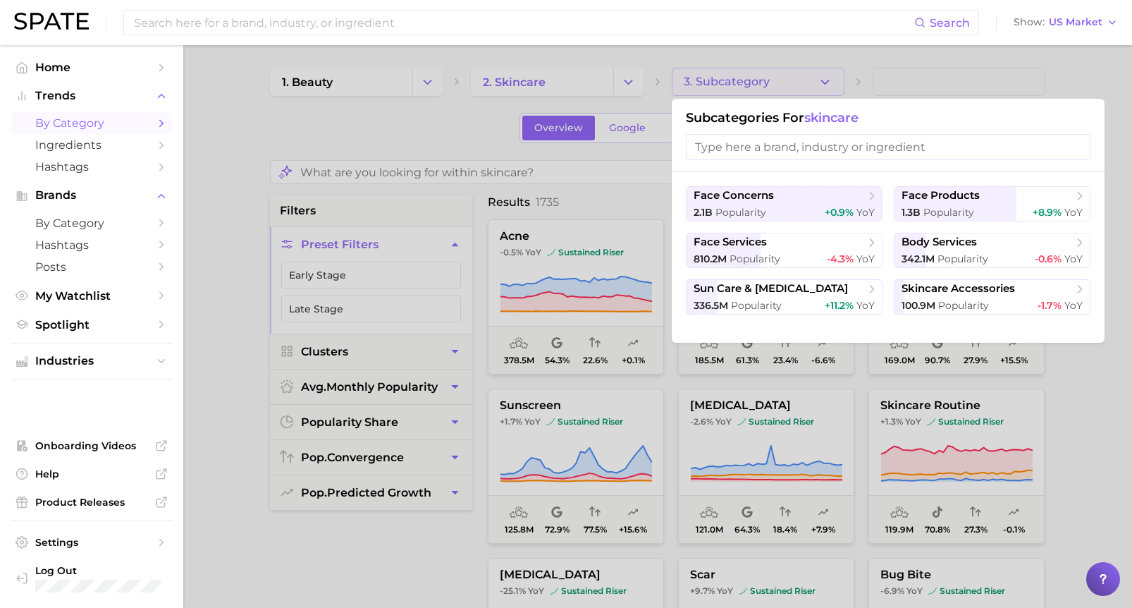
click at [637, 188] on div at bounding box center [566, 304] width 1132 height 608
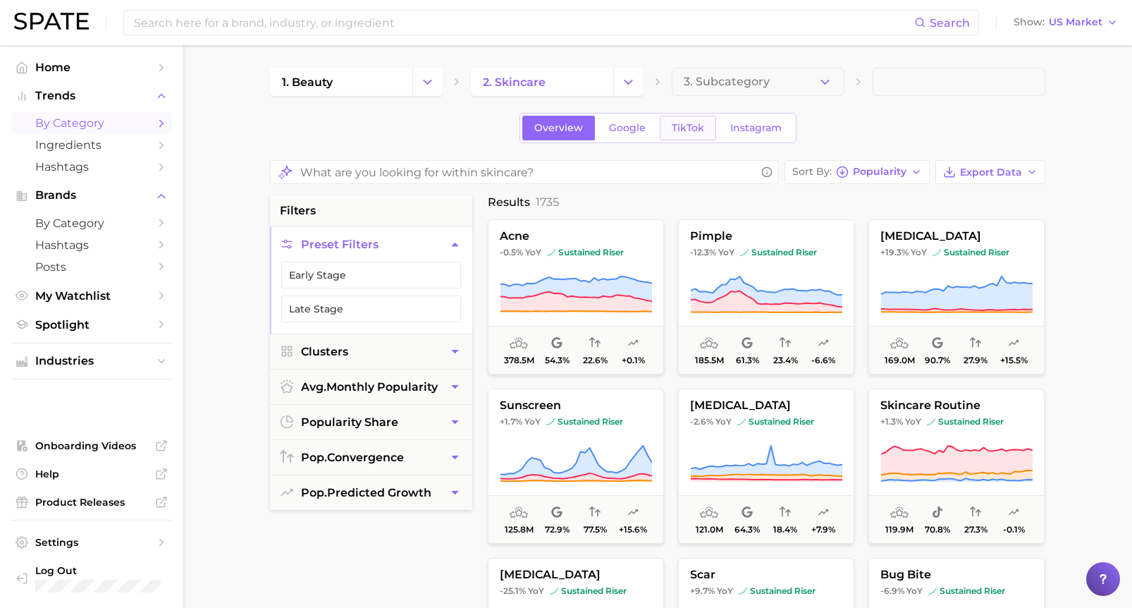
click at [695, 129] on span "TikTok" at bounding box center [688, 128] width 32 height 12
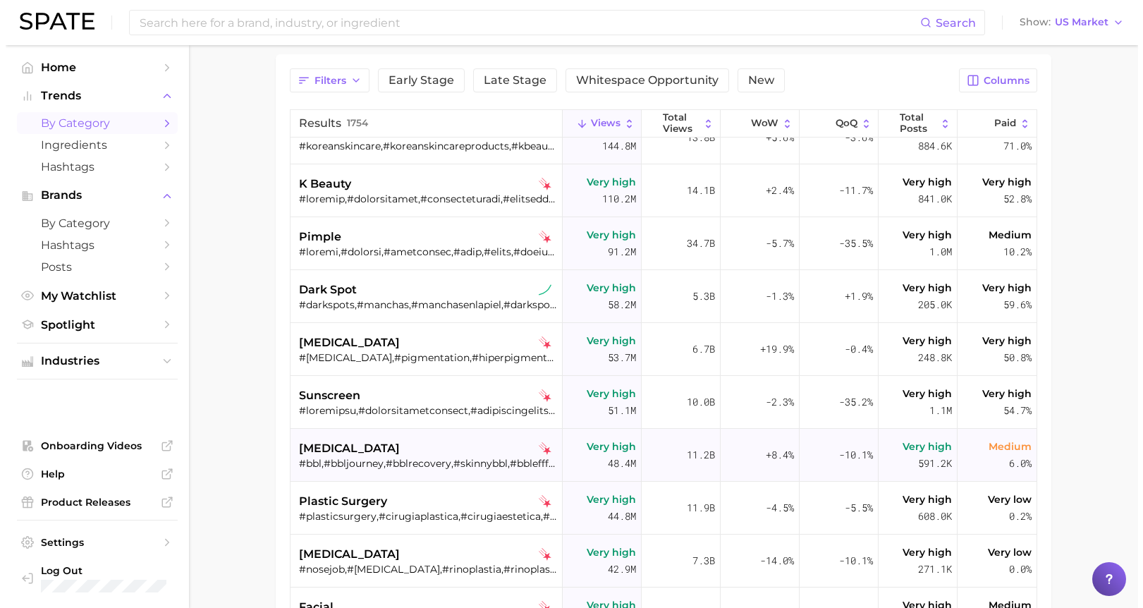
scroll to position [141, 0]
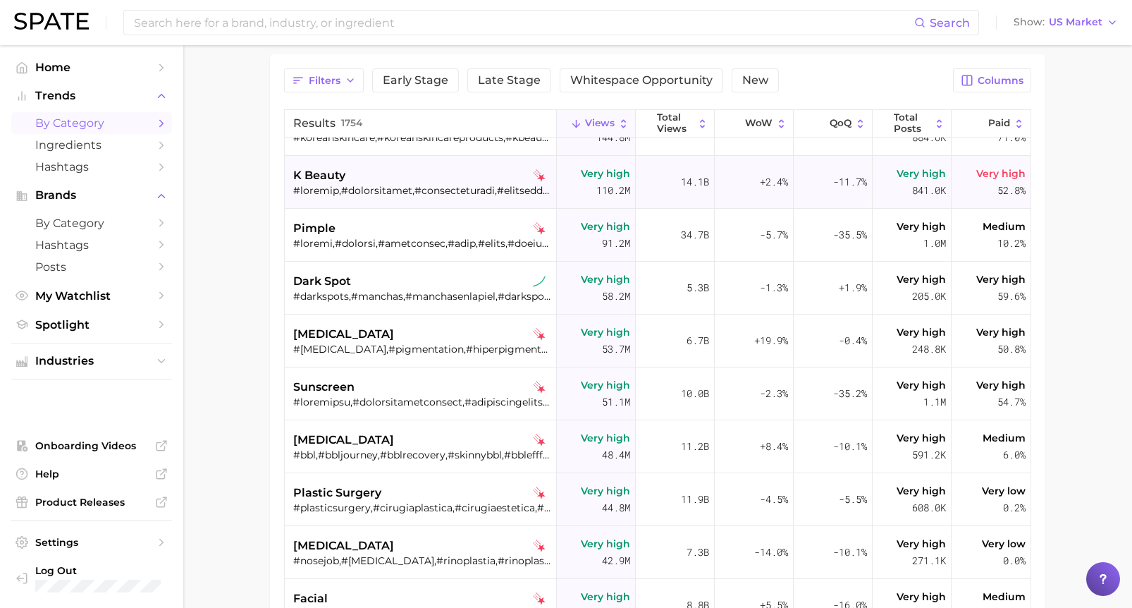
click at [334, 179] on span "k beauty" at bounding box center [319, 175] width 52 height 17
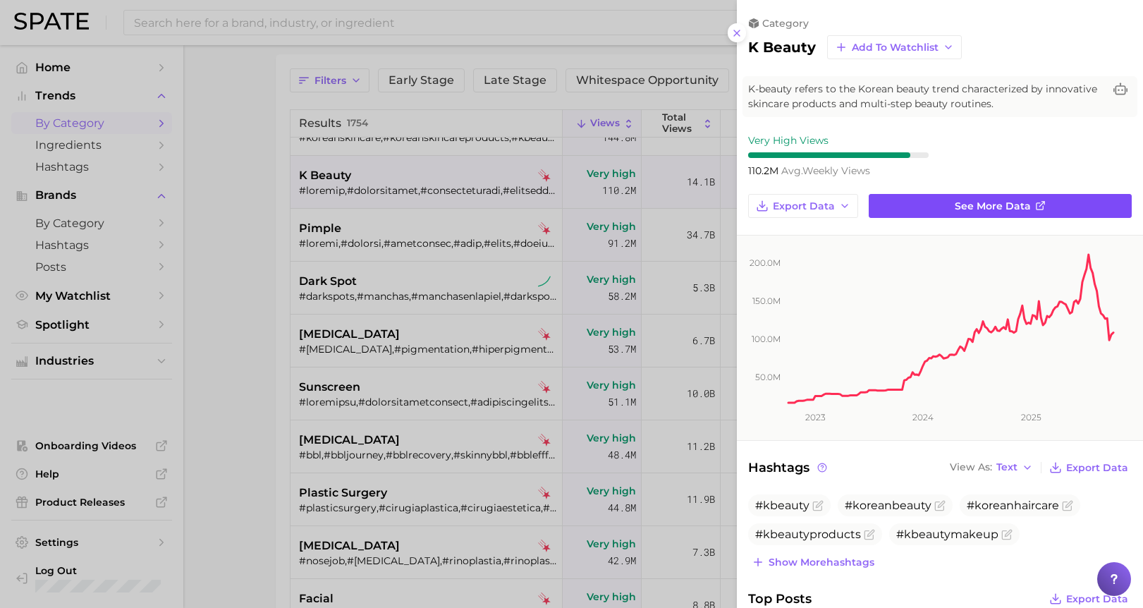
click at [1015, 201] on span "See more data" at bounding box center [993, 206] width 76 height 12
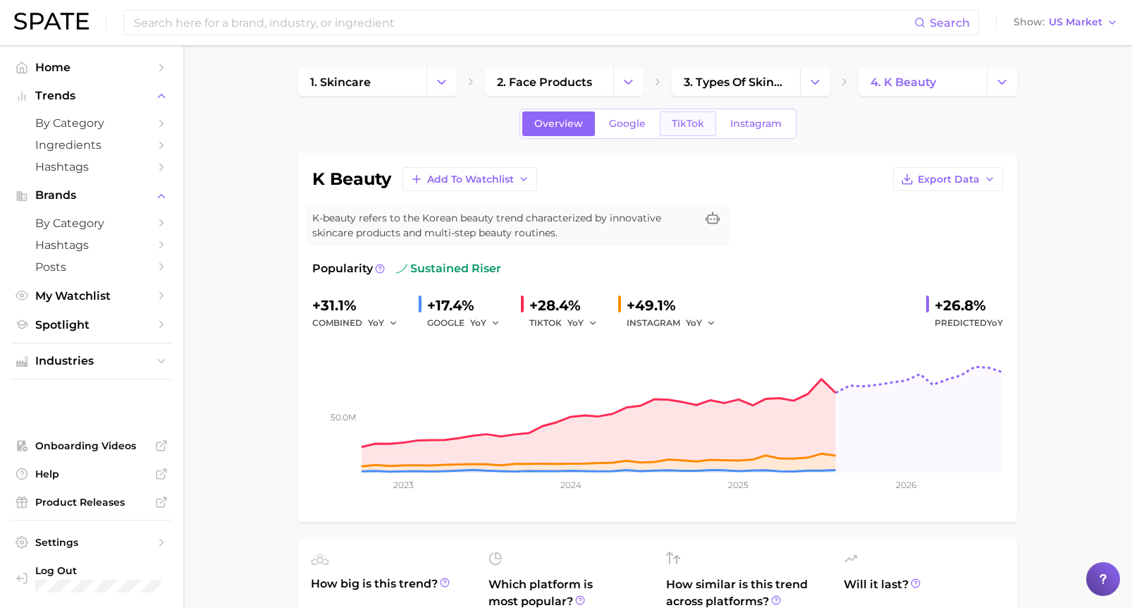
click at [677, 123] on span "TikTok" at bounding box center [688, 124] width 32 height 12
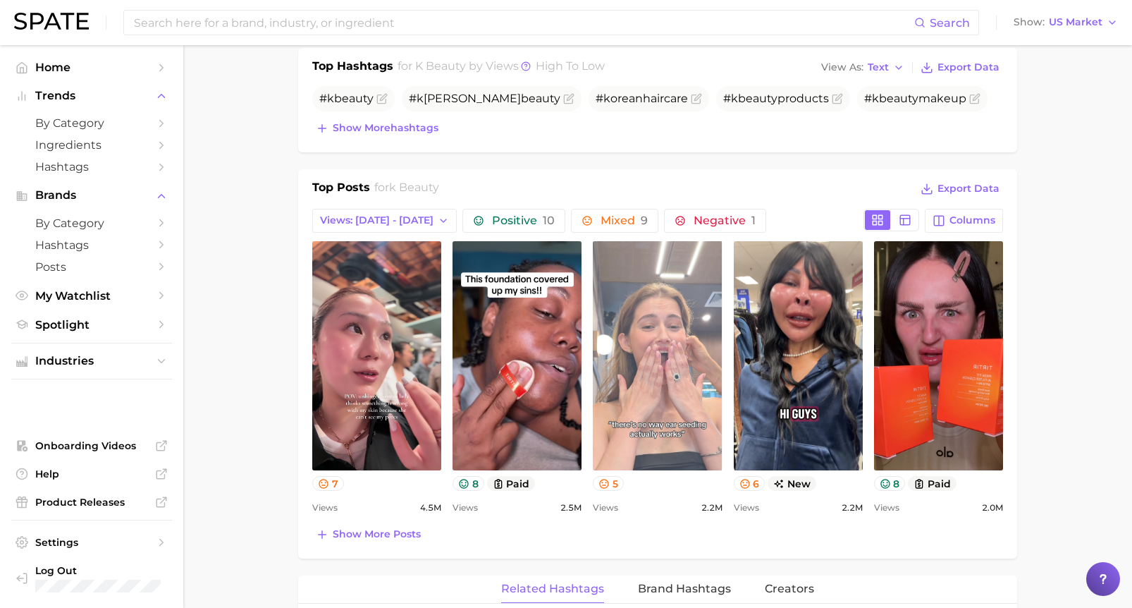
scroll to position [564, 0]
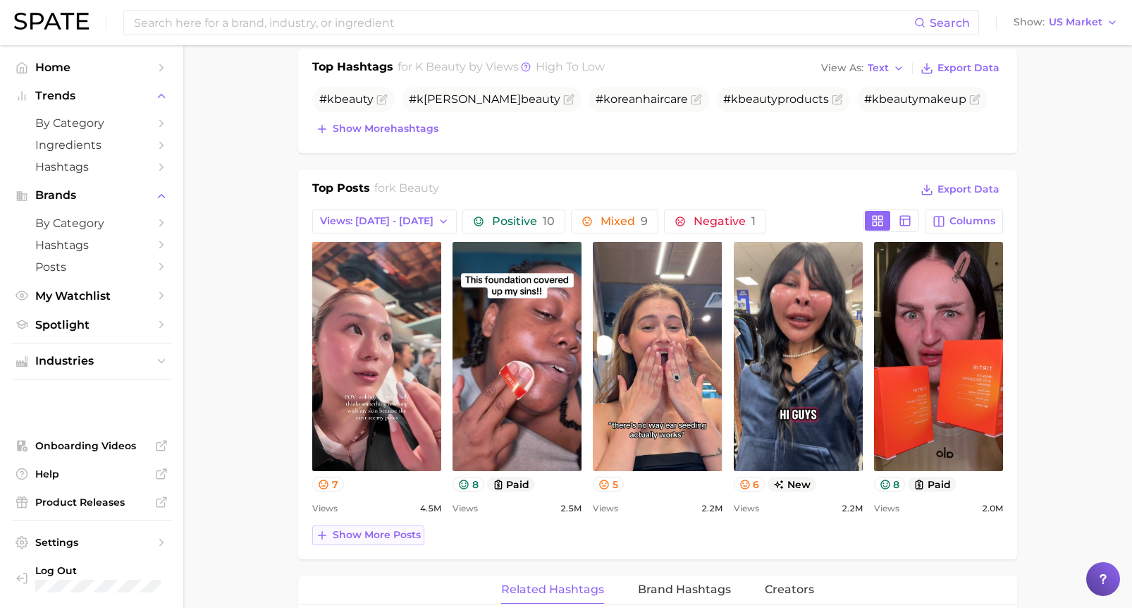
click at [372, 533] on span "Show more posts" at bounding box center [377, 535] width 88 height 12
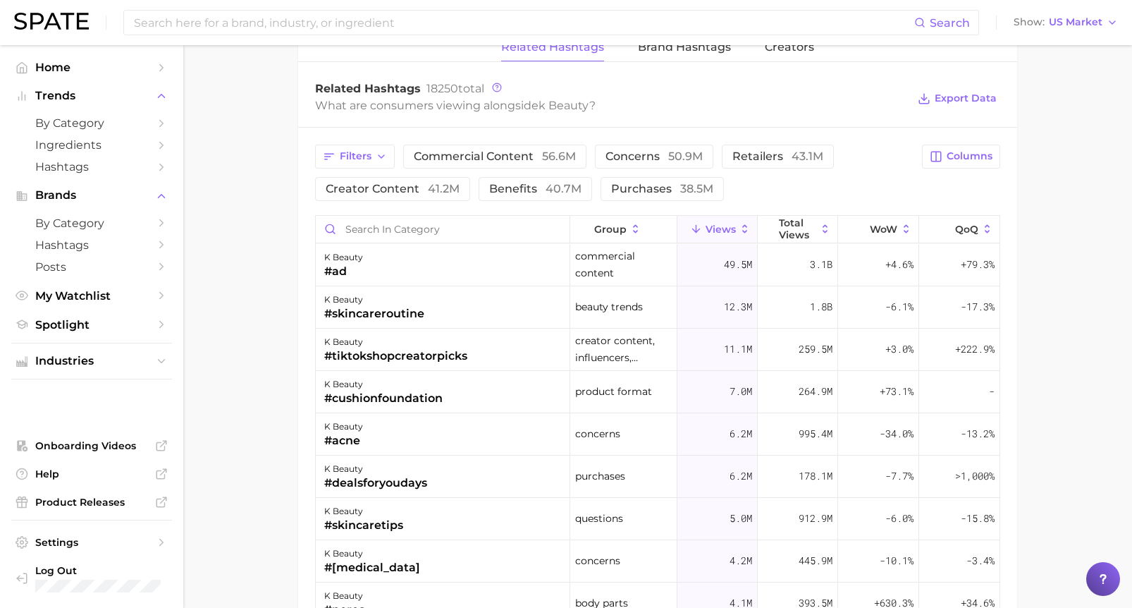
scroll to position [1410, 0]
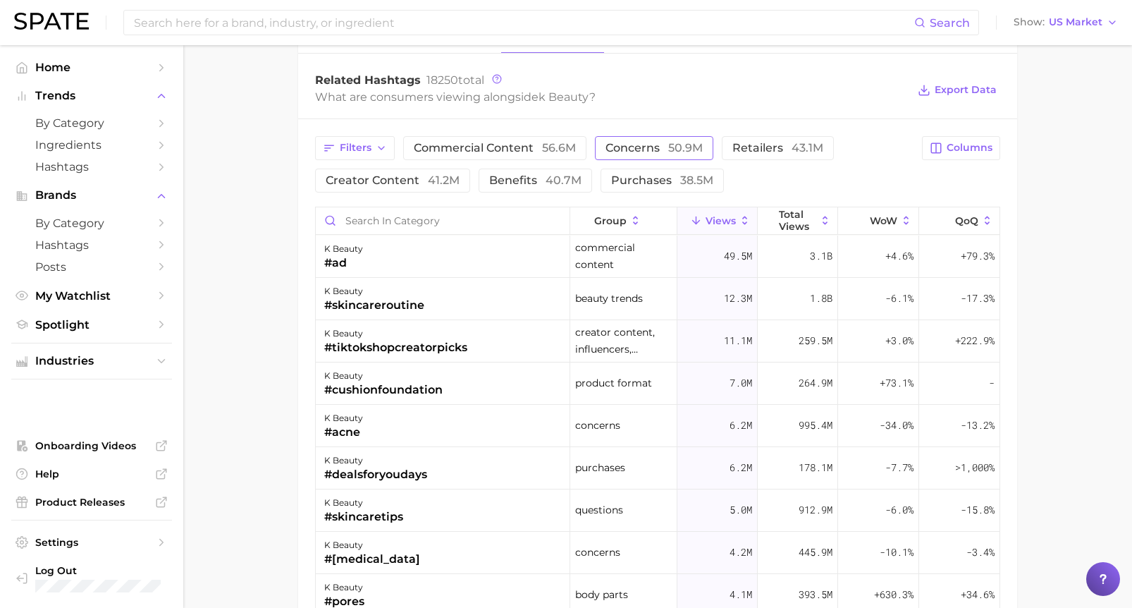
click at [649, 152] on span "concerns 50.9m" at bounding box center [654, 147] width 97 height 11
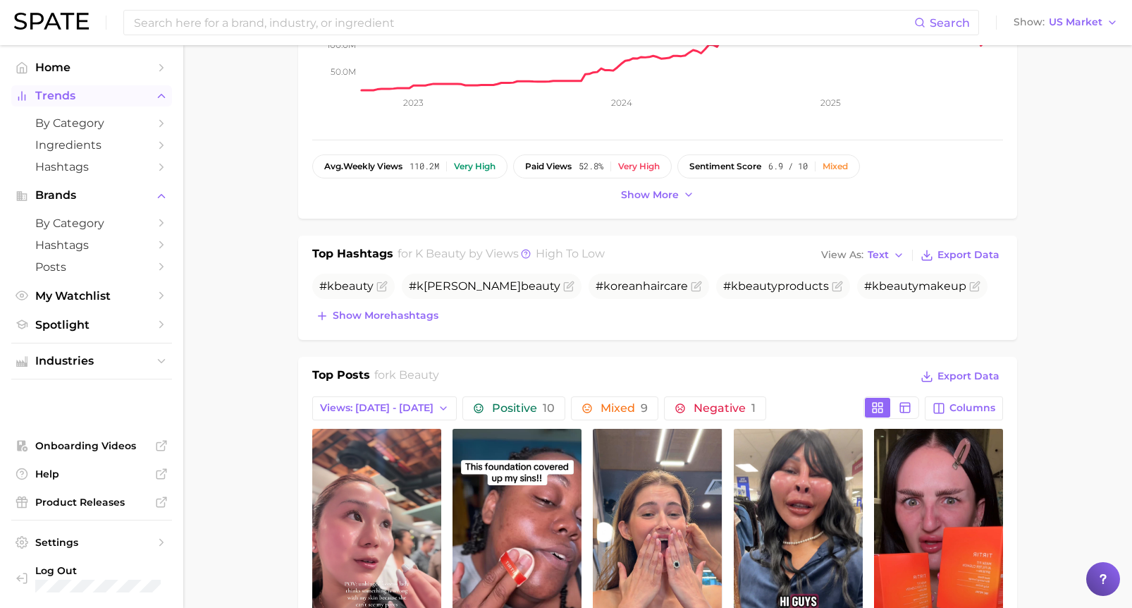
scroll to position [352, 0]
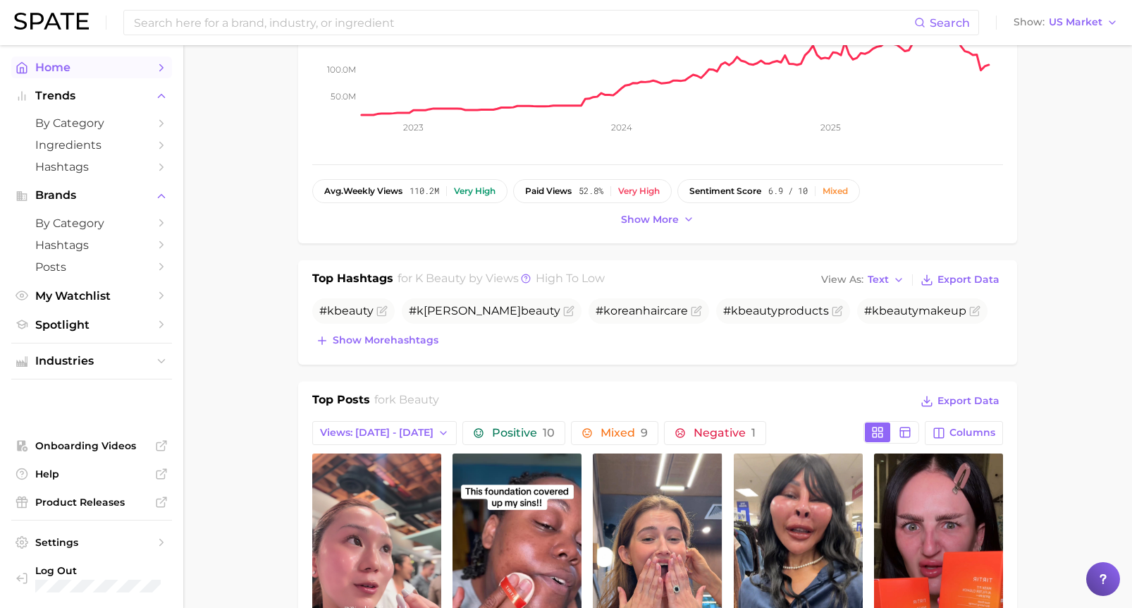
click at [56, 68] on span "Home" at bounding box center [91, 67] width 113 height 13
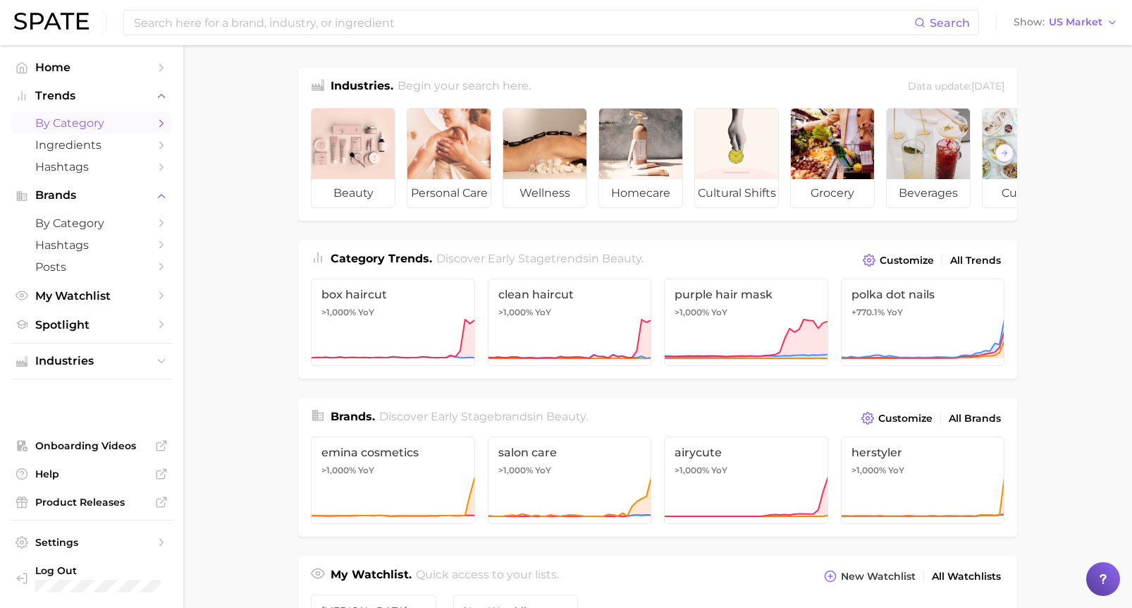
click at [70, 116] on link "by Category" at bounding box center [91, 123] width 161 height 22
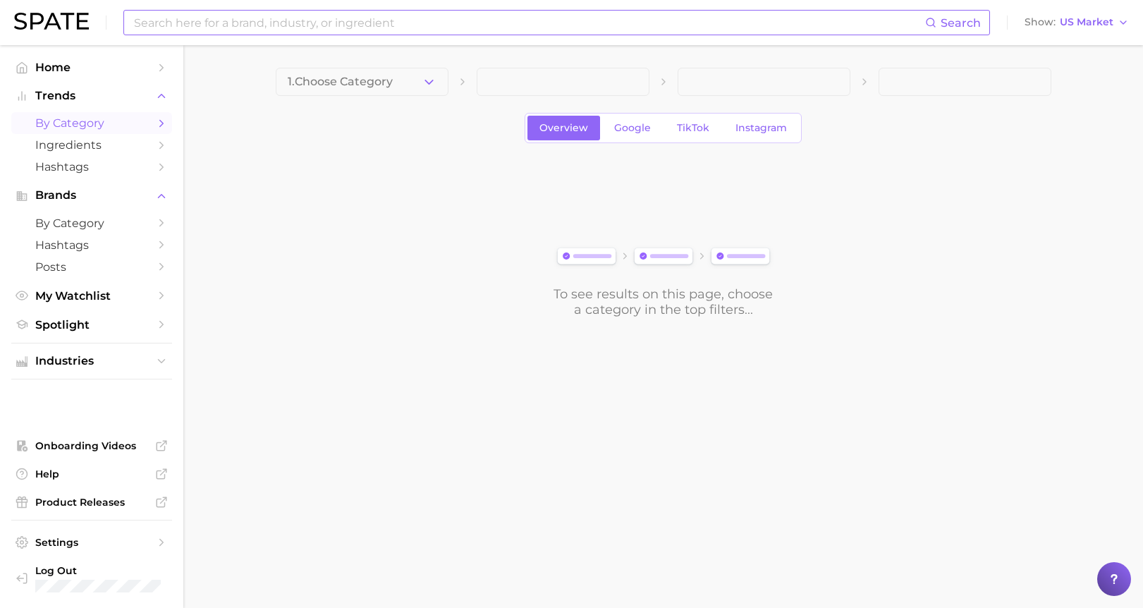
click at [379, 30] on input at bounding box center [529, 23] width 792 height 24
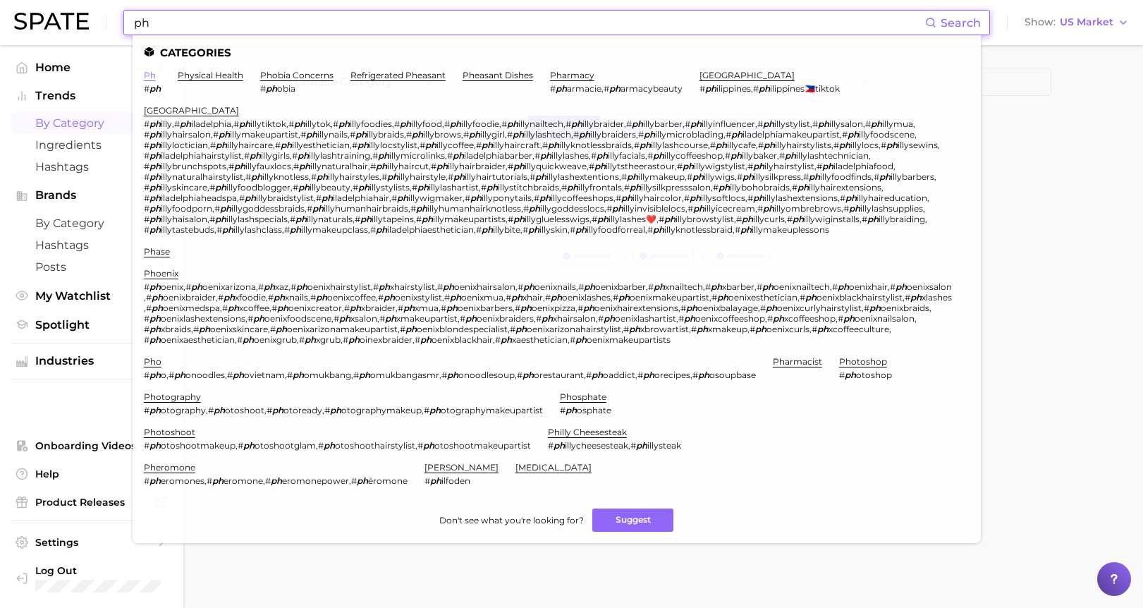
type input "ph"
click at [148, 73] on link "ph" at bounding box center [150, 75] width 12 height 11
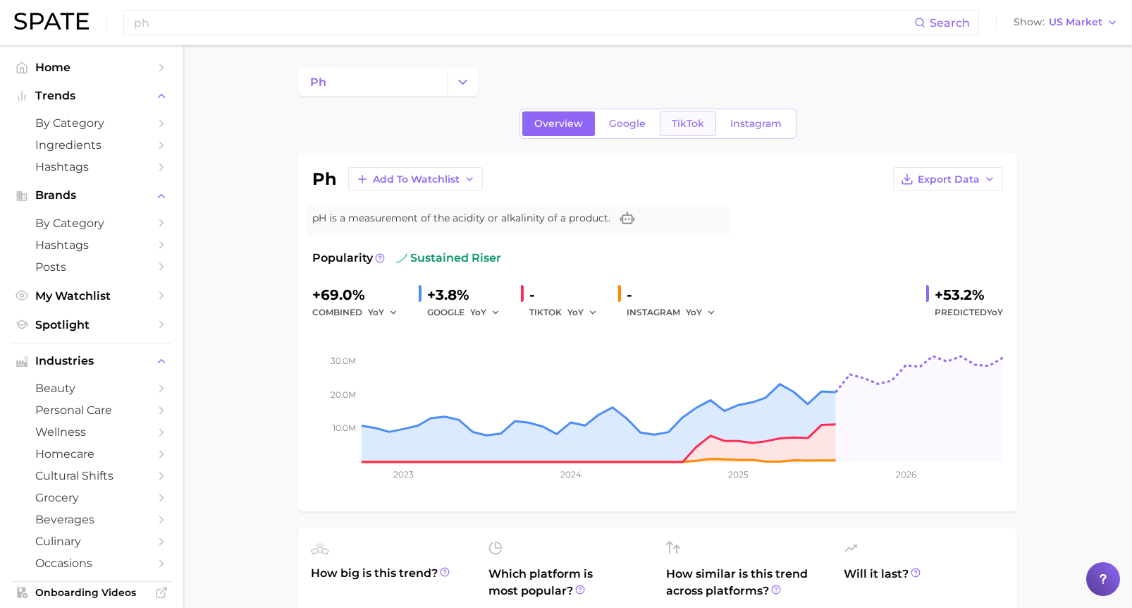
click at [692, 129] on span "TikTok" at bounding box center [688, 124] width 32 height 12
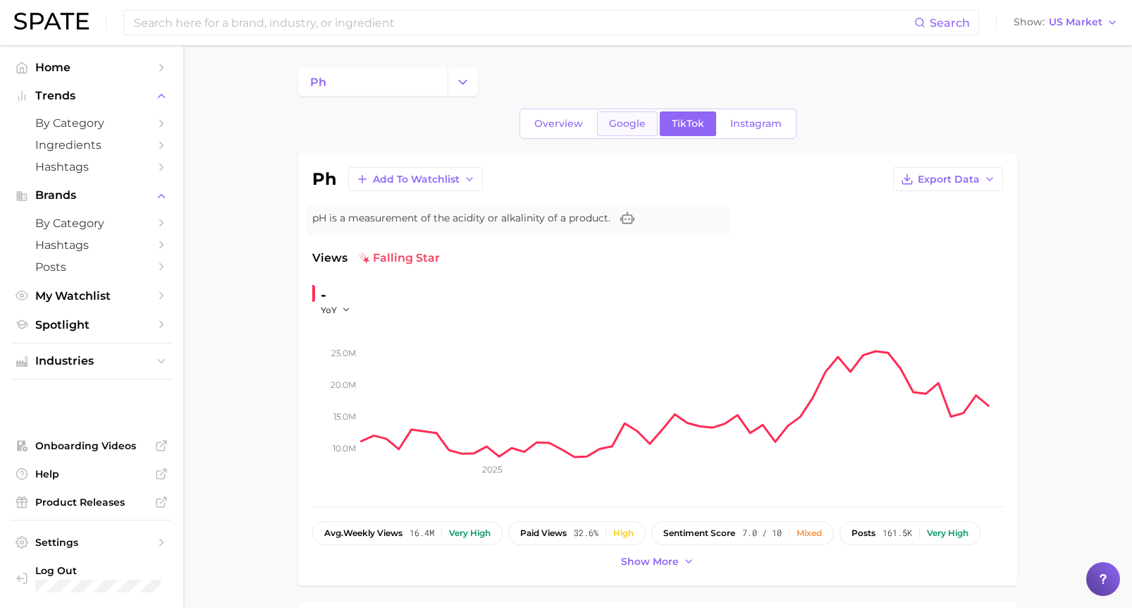
click at [642, 126] on span "Google" at bounding box center [627, 124] width 37 height 12
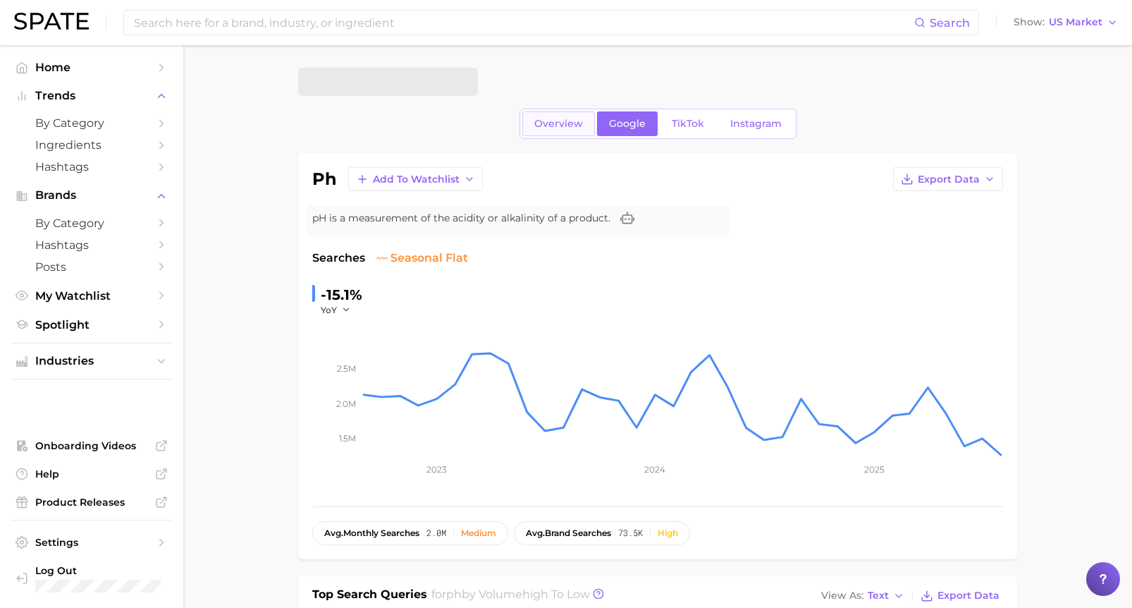
click at [541, 125] on span "Overview" at bounding box center [558, 124] width 49 height 12
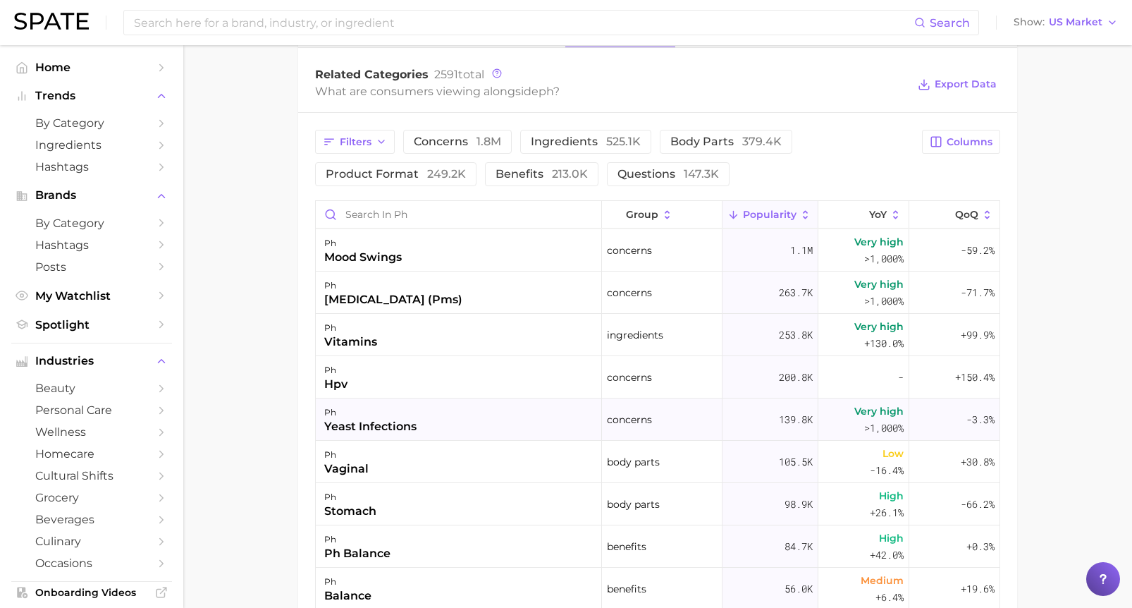
scroll to position [675, 0]
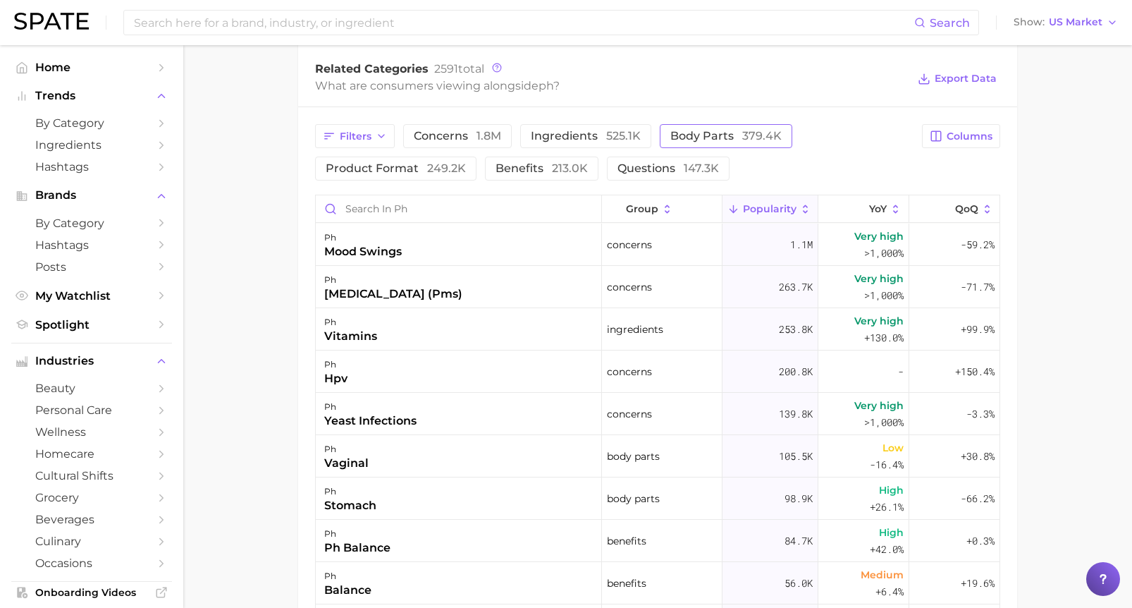
click at [732, 130] on span "body parts 379.4k" at bounding box center [725, 135] width 111 height 11
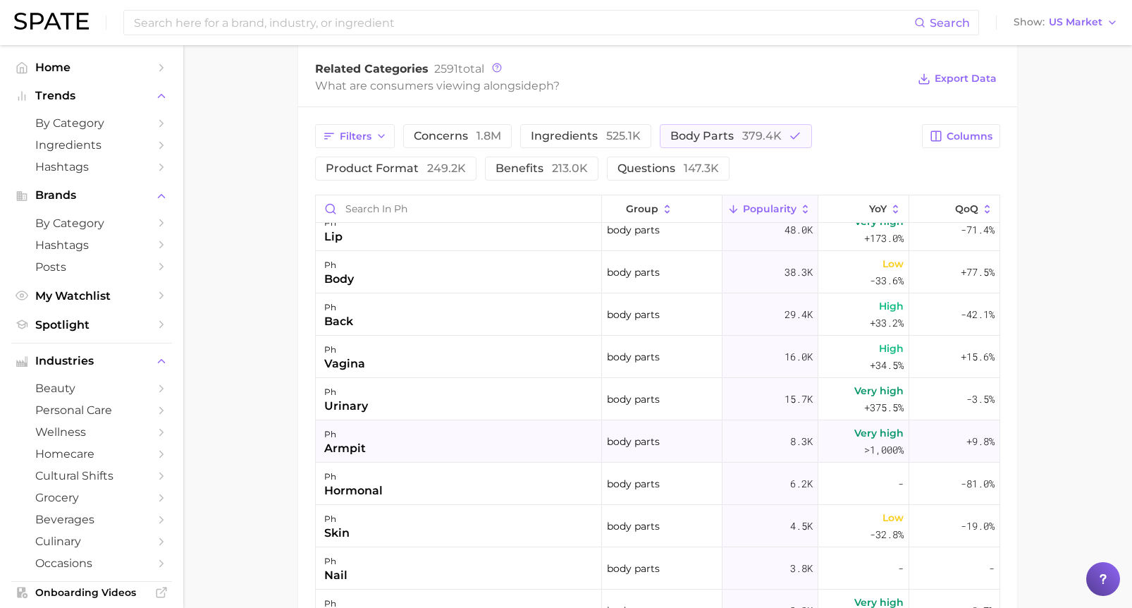
scroll to position [0, 0]
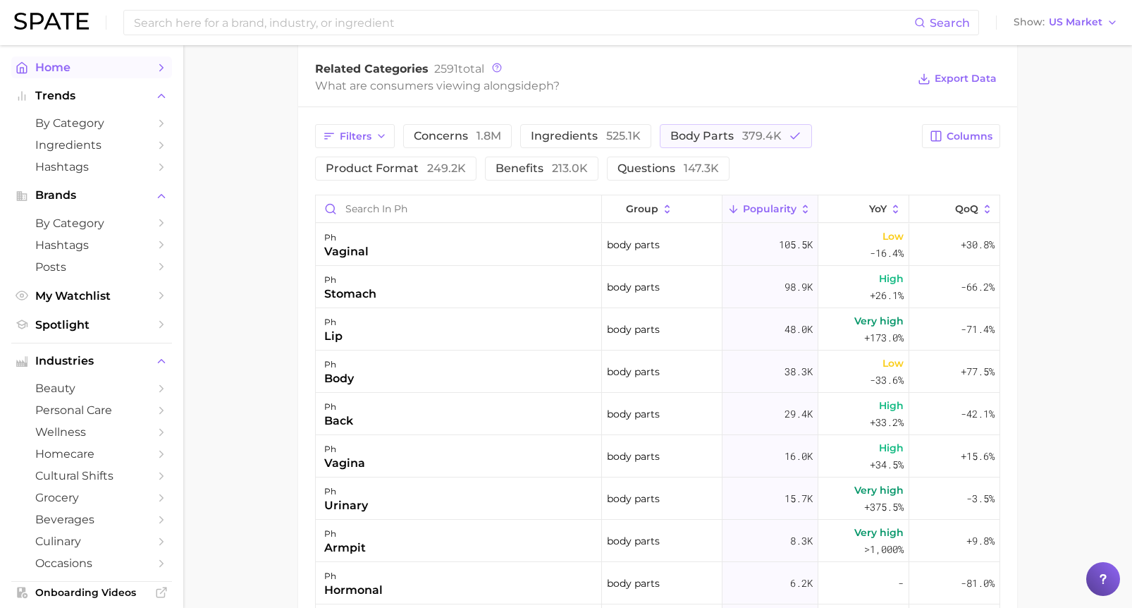
click at [61, 62] on span "Home" at bounding box center [91, 67] width 113 height 13
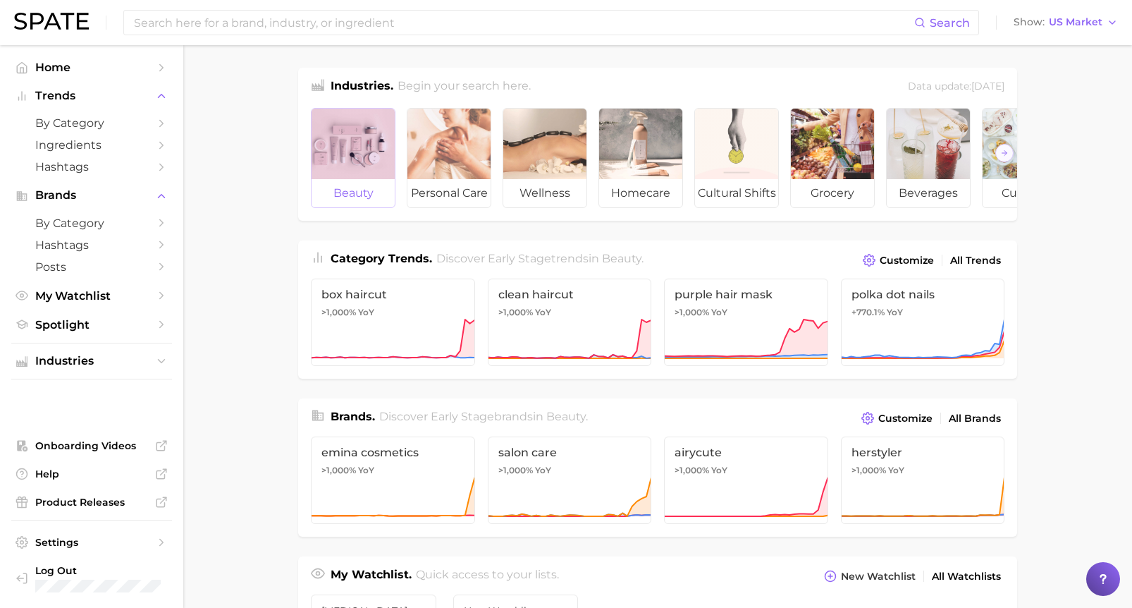
click at [327, 180] on span "beauty" at bounding box center [353, 193] width 83 height 28
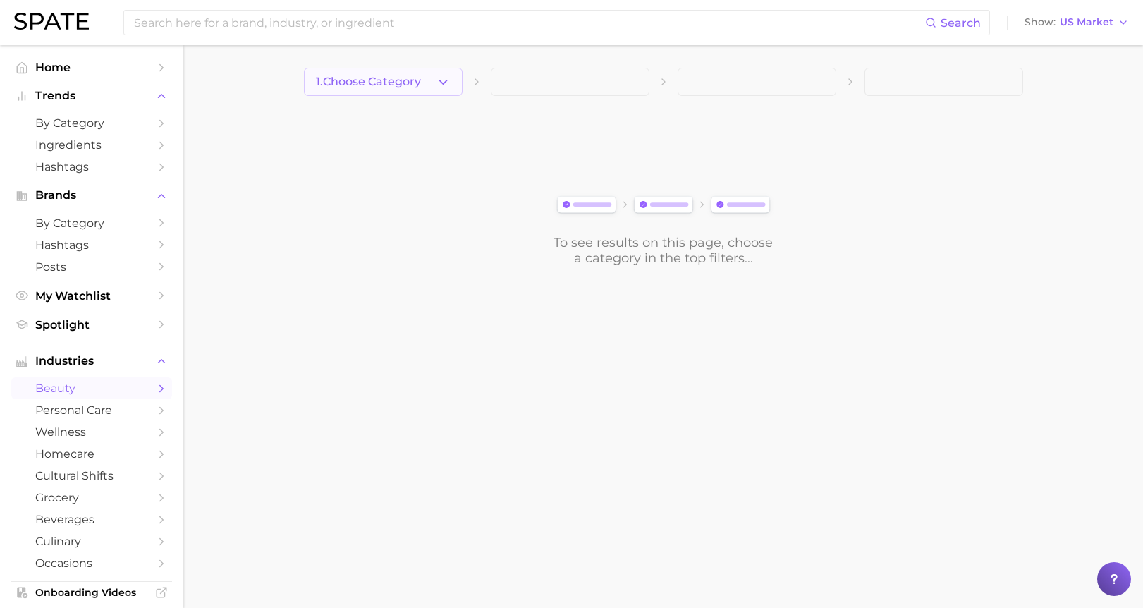
click at [378, 87] on span "1. Choose Category" at bounding box center [368, 81] width 105 height 13
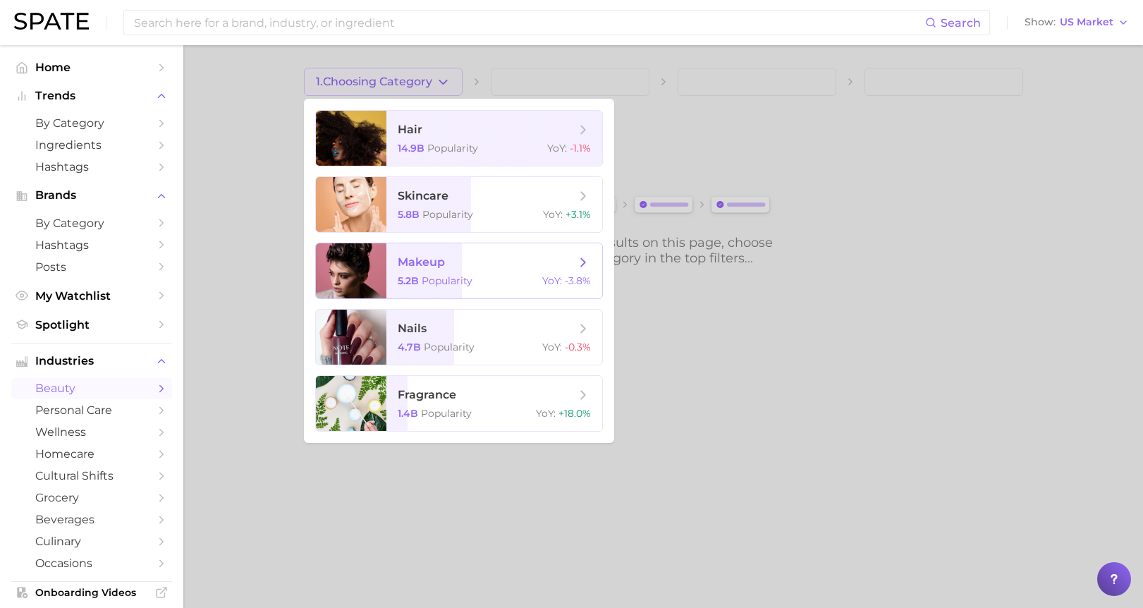
click at [412, 267] on span "makeup" at bounding box center [421, 261] width 47 height 13
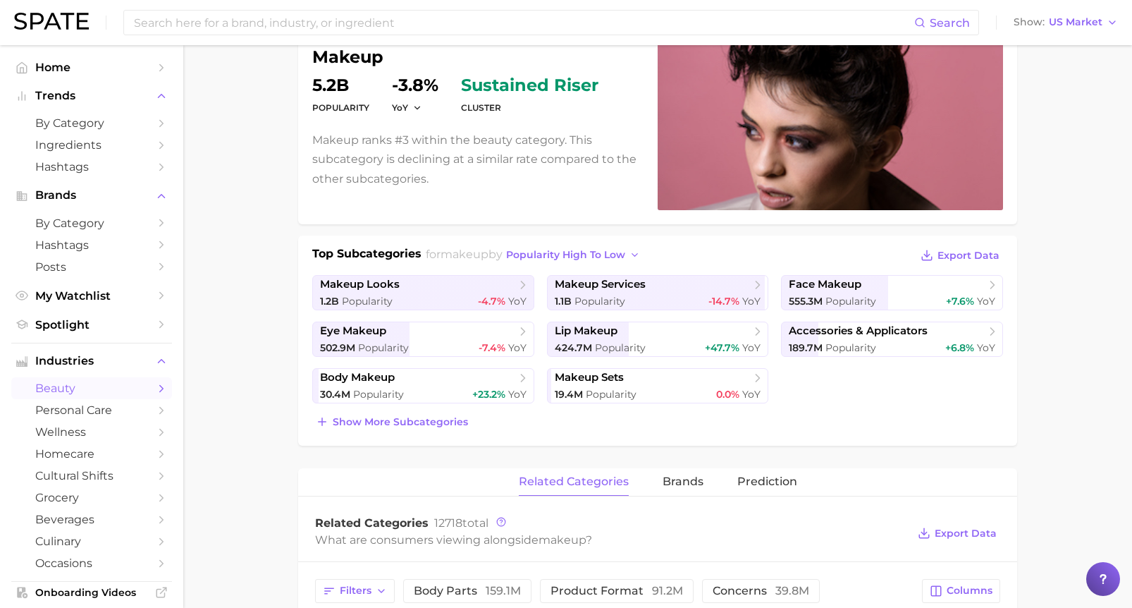
scroll to position [141, 0]
click at [400, 417] on span "Show more subcategories" at bounding box center [400, 421] width 135 height 12
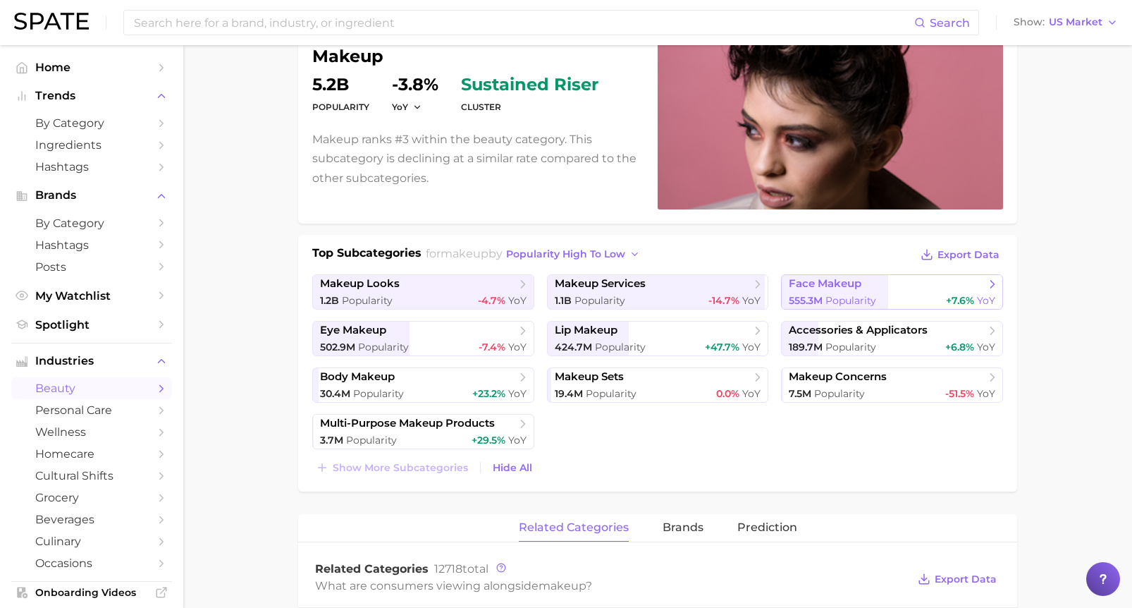
click at [833, 284] on span "face makeup" at bounding box center [825, 283] width 73 height 13
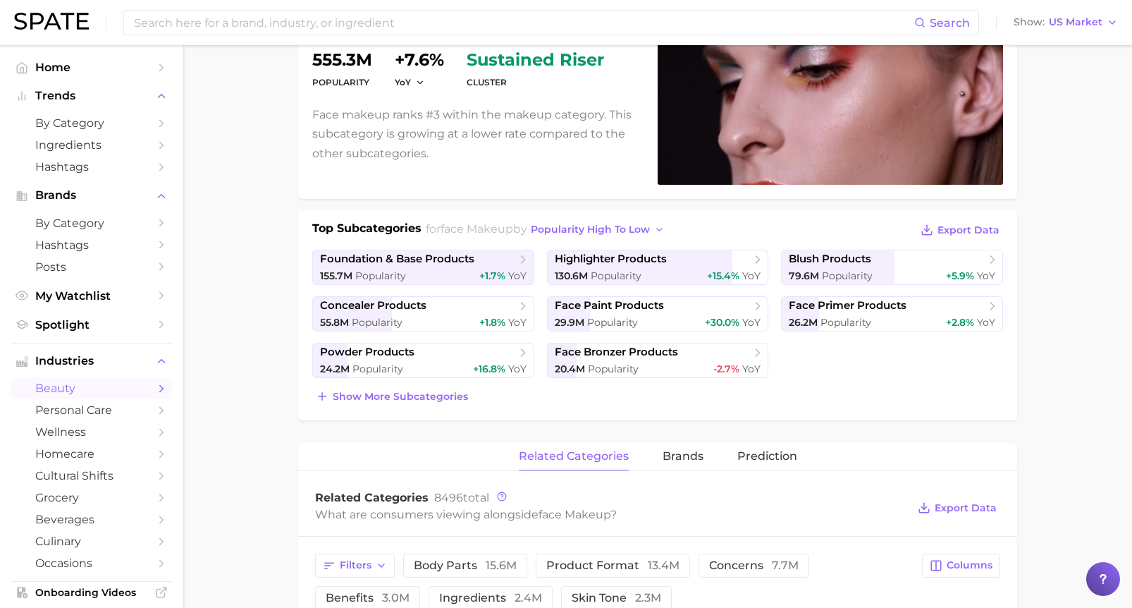
scroll to position [141, 0]
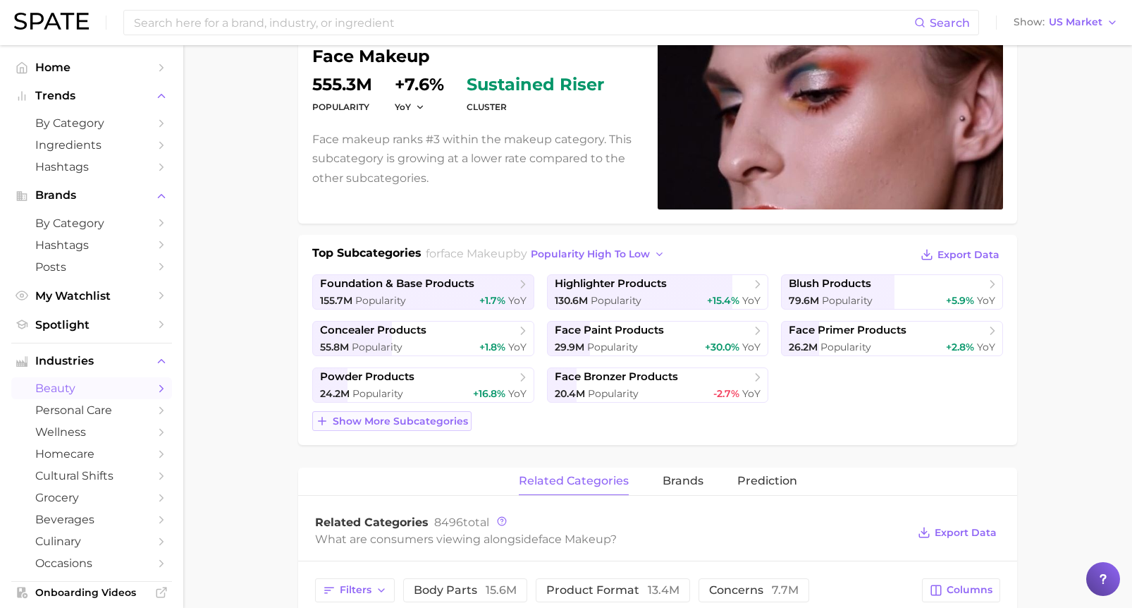
click at [443, 423] on span "Show more subcategories" at bounding box center [400, 421] width 135 height 12
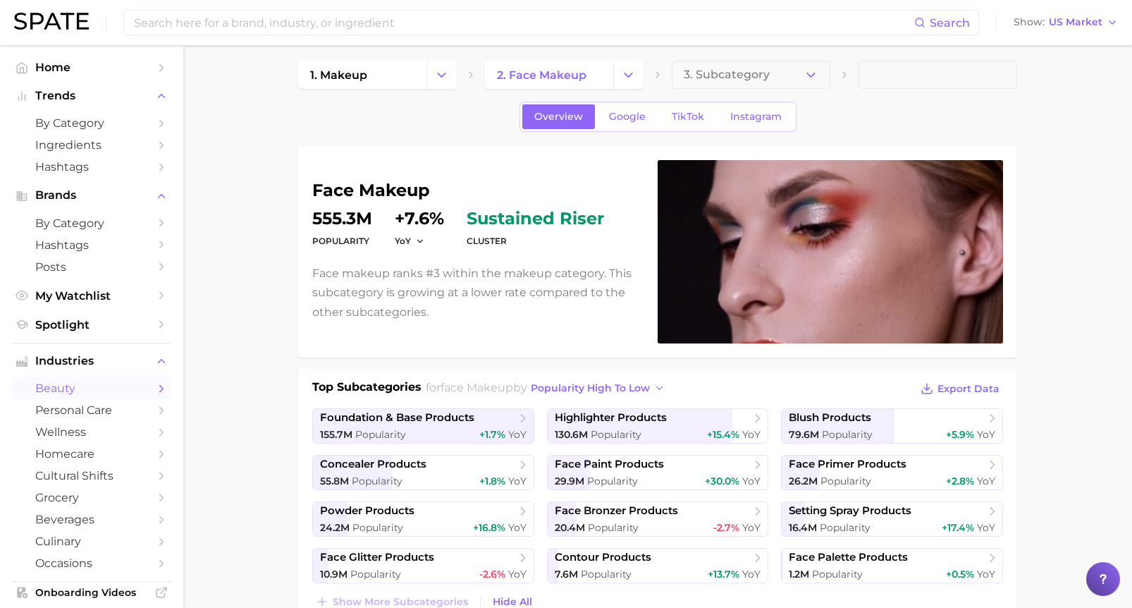
scroll to position [148, 0]
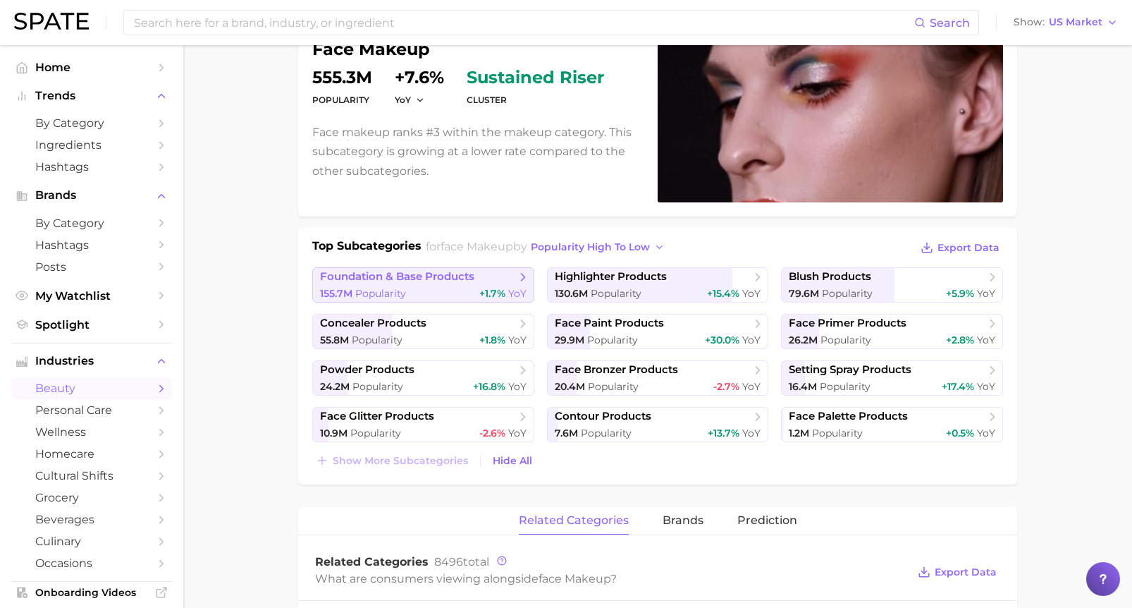
click at [446, 292] on div "155.7m Popularity +1.7% YoY" at bounding box center [423, 293] width 207 height 13
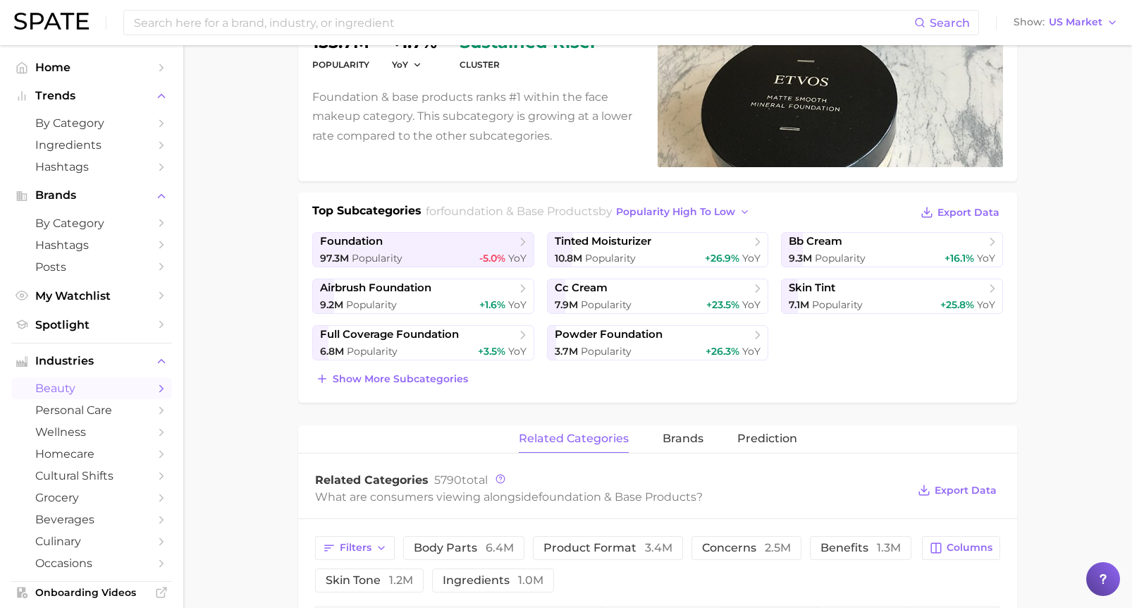
scroll to position [211, 0]
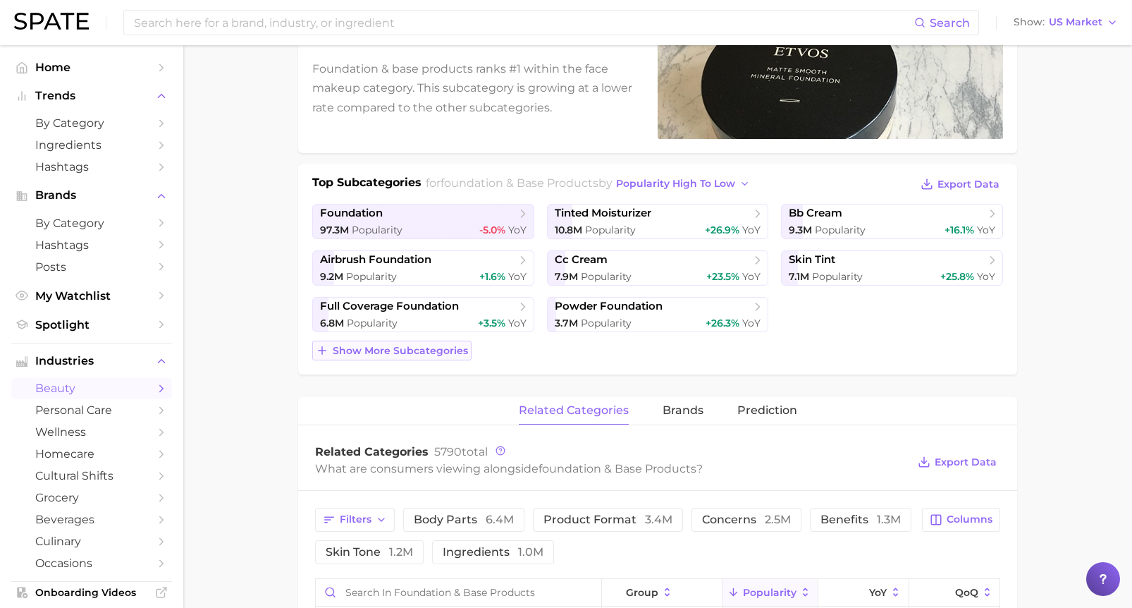
click at [365, 350] on span "Show more subcategories" at bounding box center [400, 351] width 135 height 12
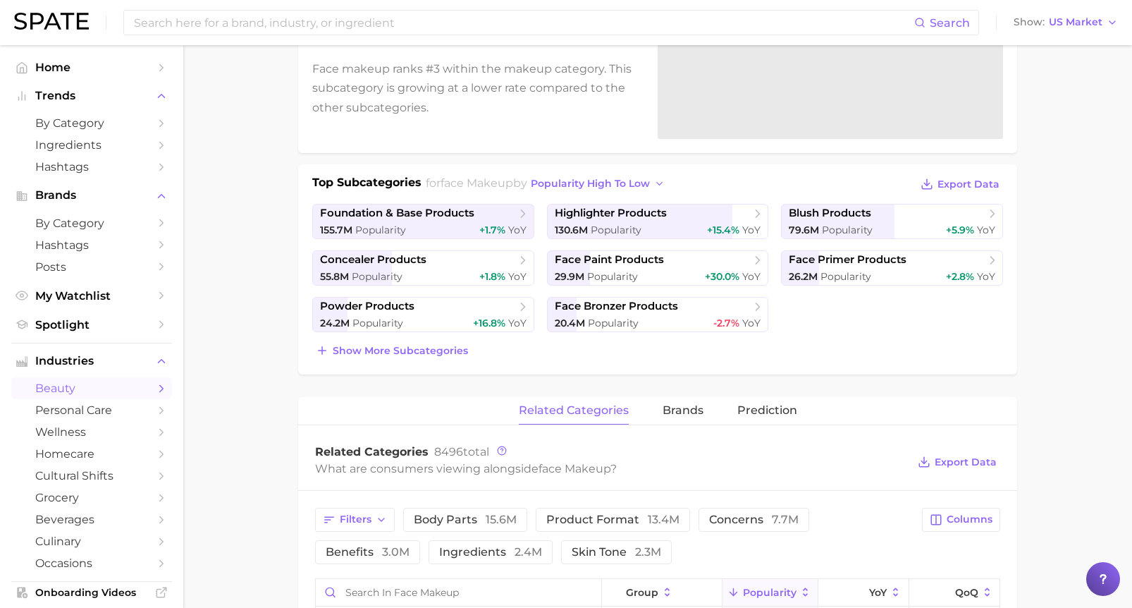
scroll to position [148, 0]
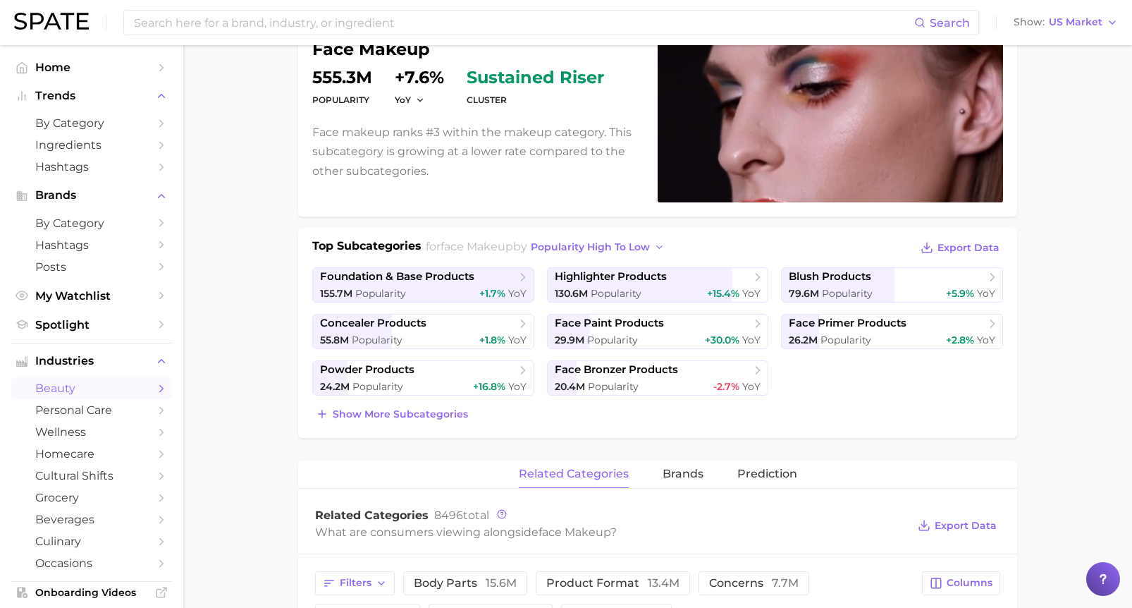
click at [1067, 419] on main "1. makeup 2. face makeup 3. Subcategory Overview Google TikTok Instagram face m…" at bounding box center [657, 617] width 949 height 1440
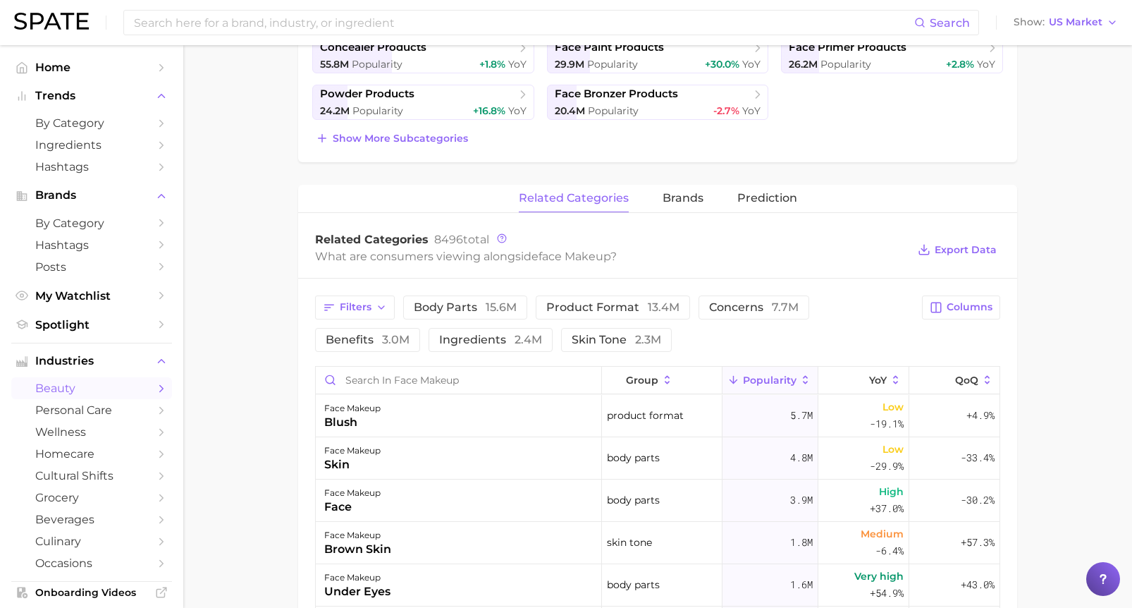
scroll to position [430, 0]
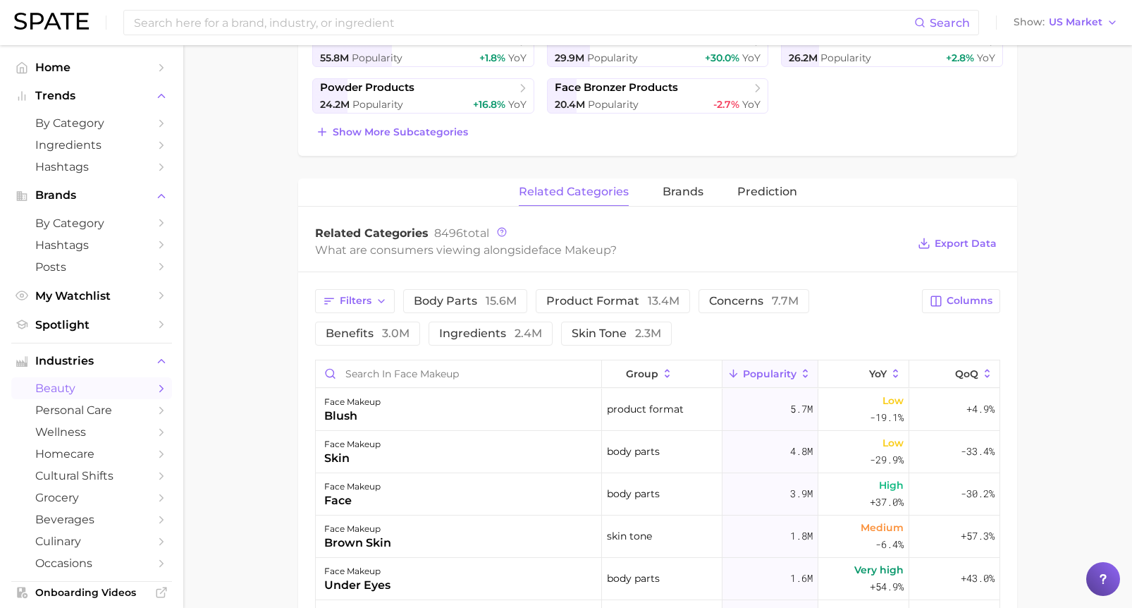
click at [258, 555] on main "1. makeup 2. face makeup 3. Subcategory Overview Google TikTok Instagram face m…" at bounding box center [657, 335] width 949 height 1440
